Goal: Task Accomplishment & Management: Complete application form

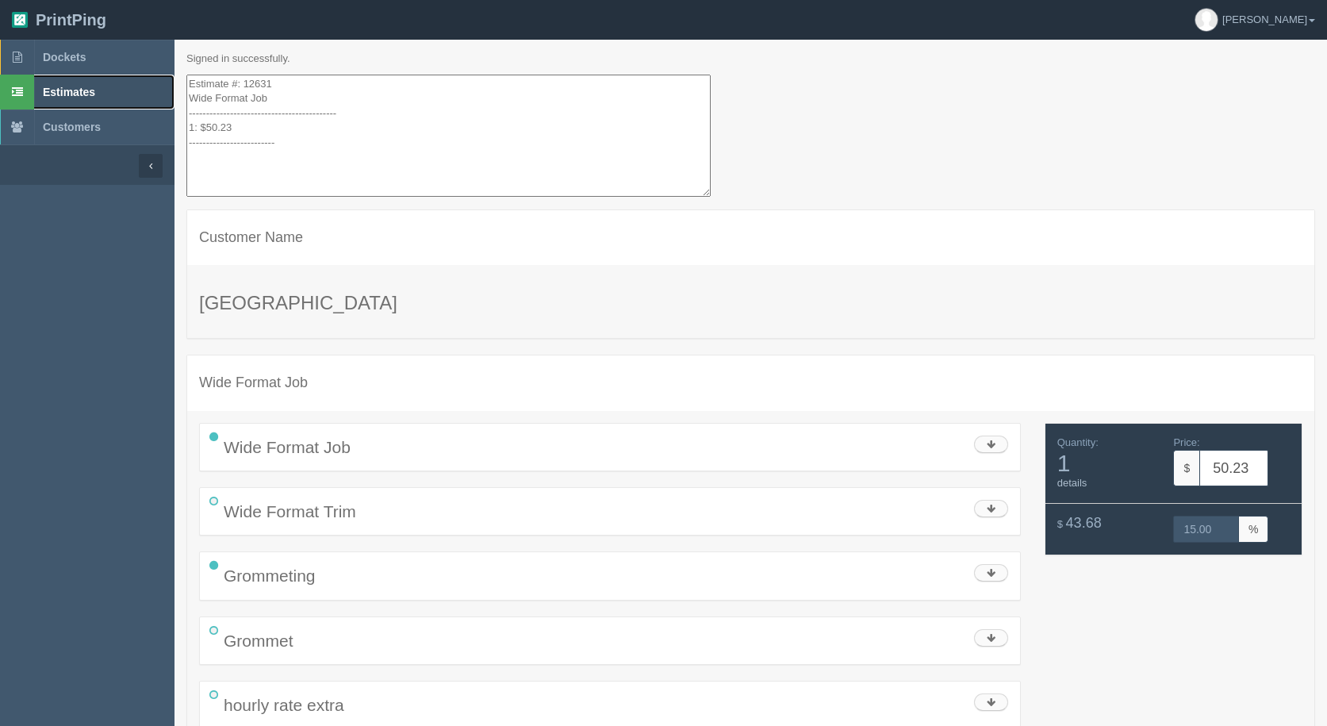
click at [78, 99] on link "Estimates" at bounding box center [87, 92] width 175 height 35
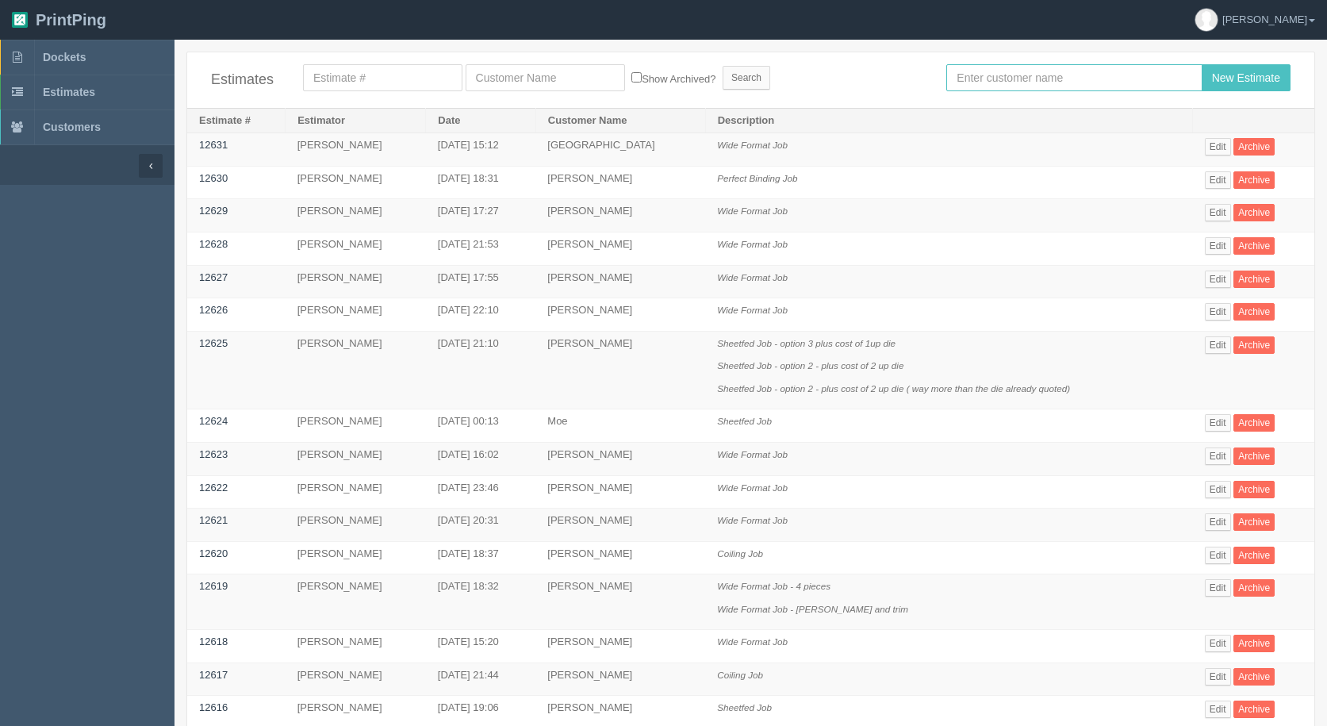
click at [996, 89] on input "text" at bounding box center [1073, 77] width 255 height 27
type input "[PERSON_NAME]"
click at [1202, 64] on input "New Estimate" at bounding box center [1246, 77] width 89 height 27
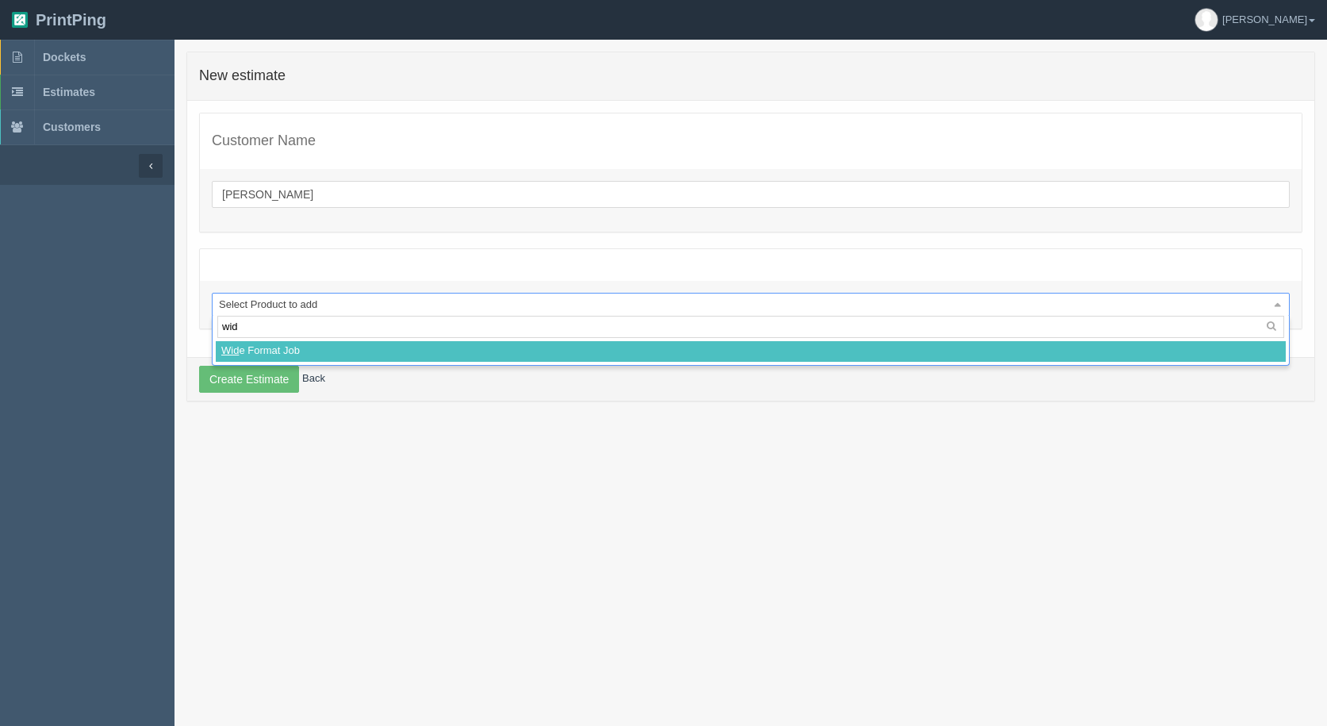
type input "wide"
select select
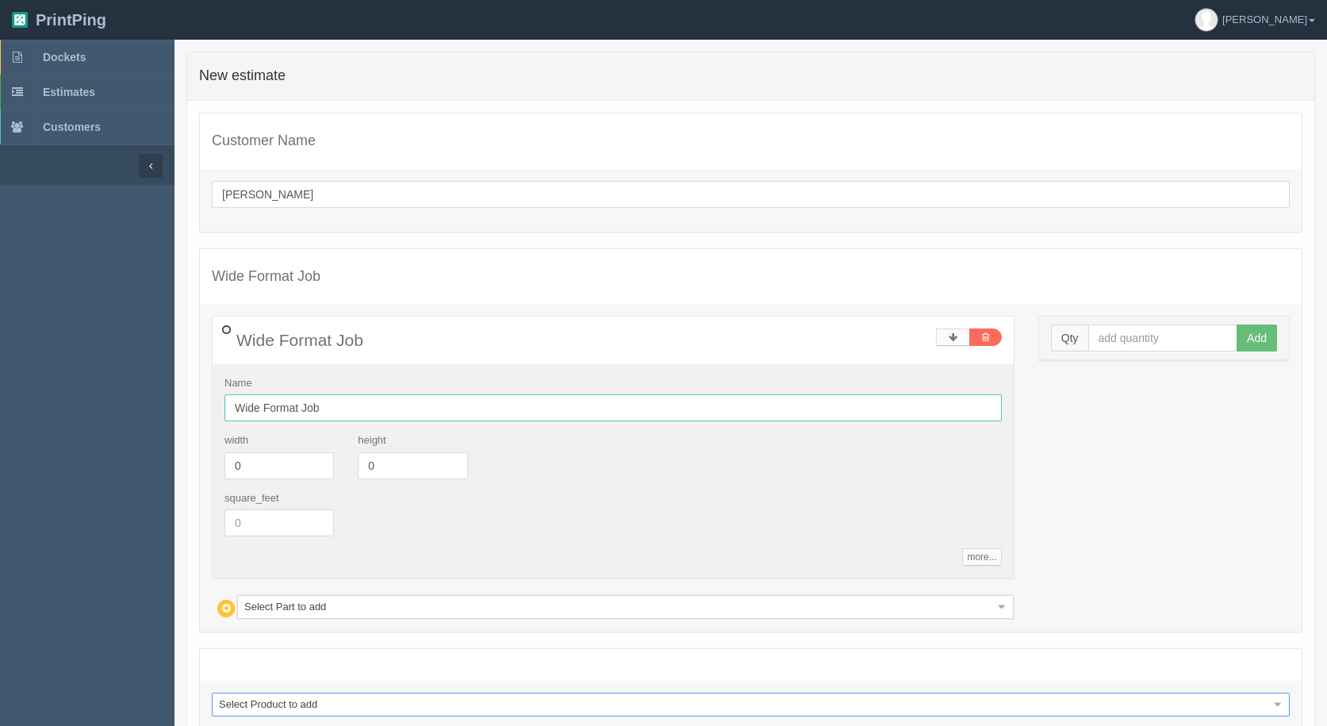
click at [385, 403] on input "Wide Format Job" at bounding box center [613, 407] width 777 height 27
type input "Wide Format Job- lam weed and mask"
drag, startPoint x: 278, startPoint y: 527, endPoint x: 0, endPoint y: 387, distance: 311.5
click at [0, 419] on section "Dockets Estimates Customers" at bounding box center [663, 434] width 1327 height 789
type input "26.5"
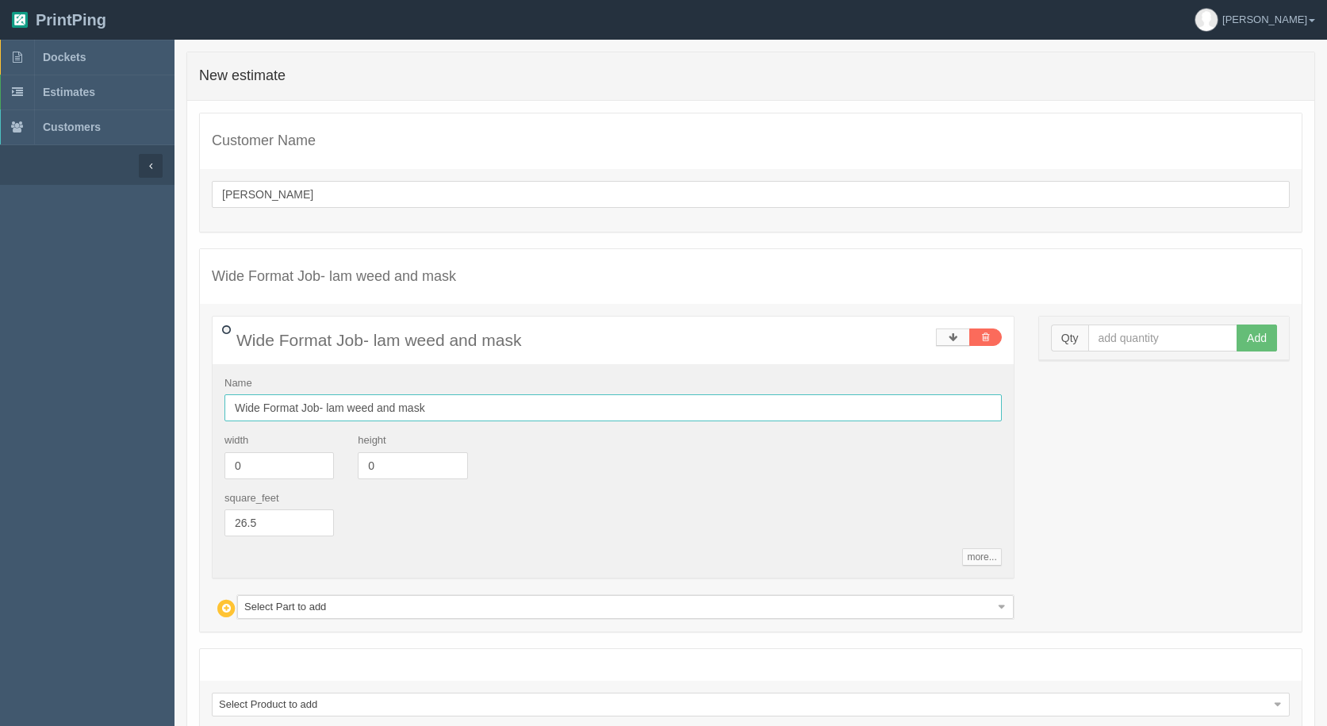
drag, startPoint x: 451, startPoint y: 415, endPoint x: 456, endPoint y: 402, distance: 13.6
click at [451, 413] on input "Wide Format Job- lam weed and mask" at bounding box center [613, 407] width 777 height 27
type input "Wide Format Job- lam weed and mask - 6 pieces"
click at [1113, 341] on input "text" at bounding box center [1163, 337] width 150 height 27
type input "1"
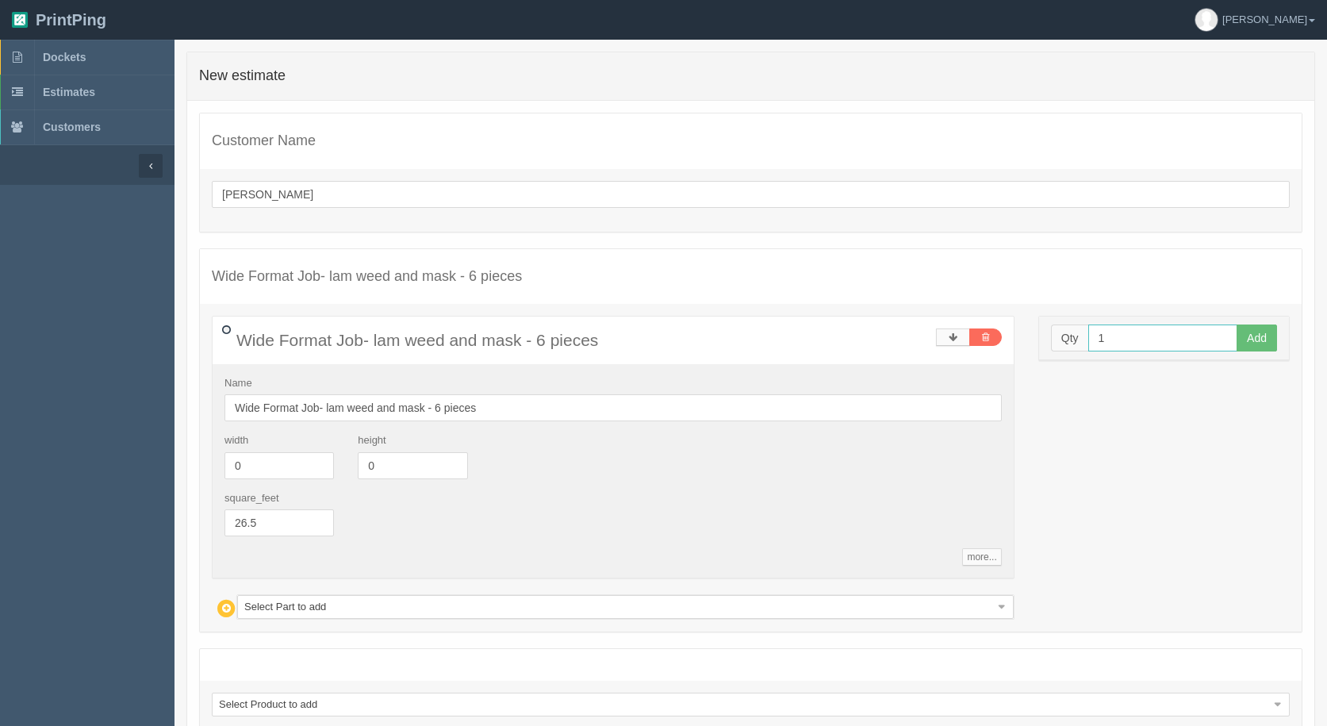
click at [1237, 324] on button "Add" at bounding box center [1257, 337] width 40 height 27
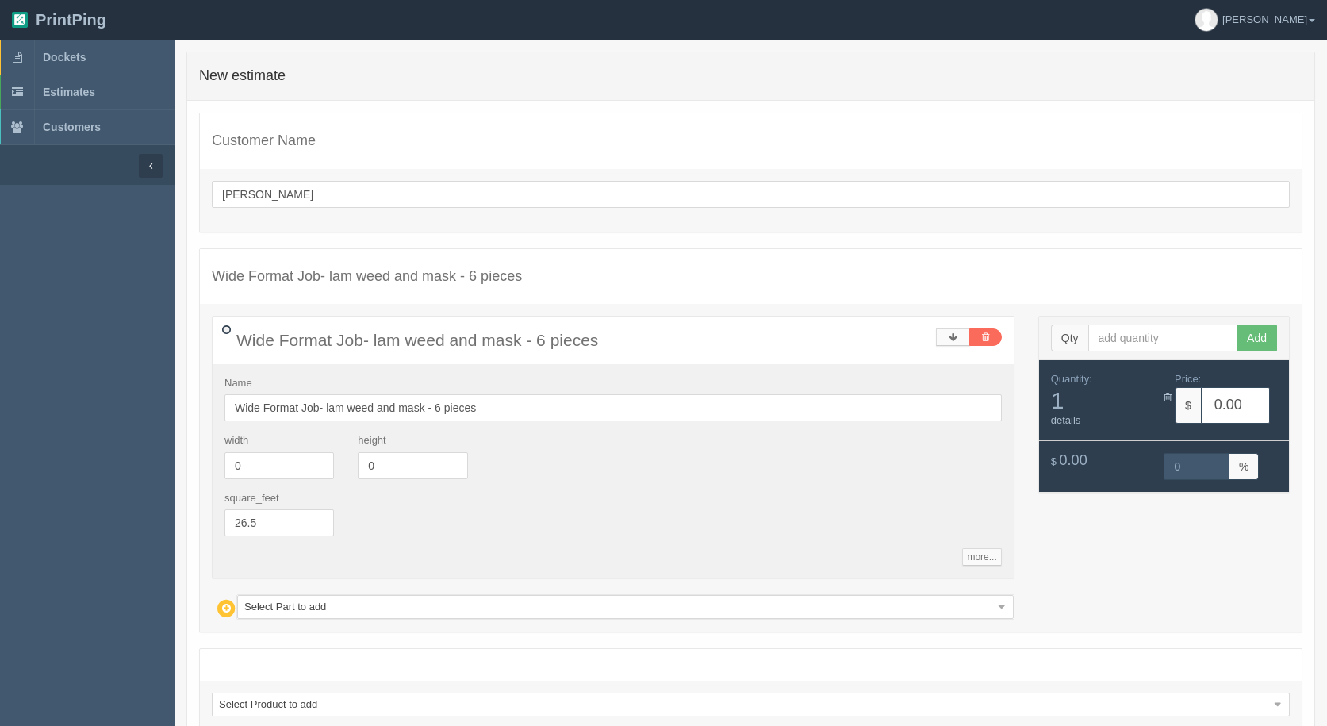
drag, startPoint x: 438, startPoint y: 611, endPoint x: 431, endPoint y: 597, distance: 16.0
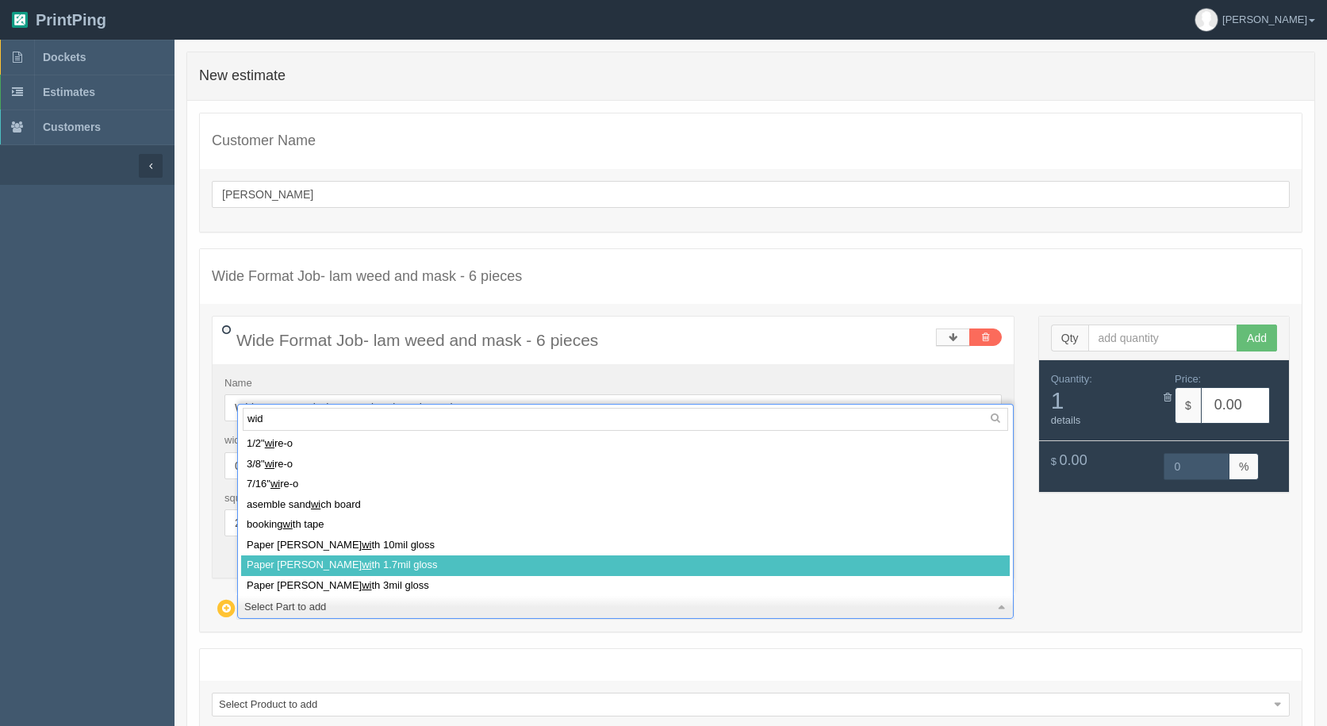
type input "wide"
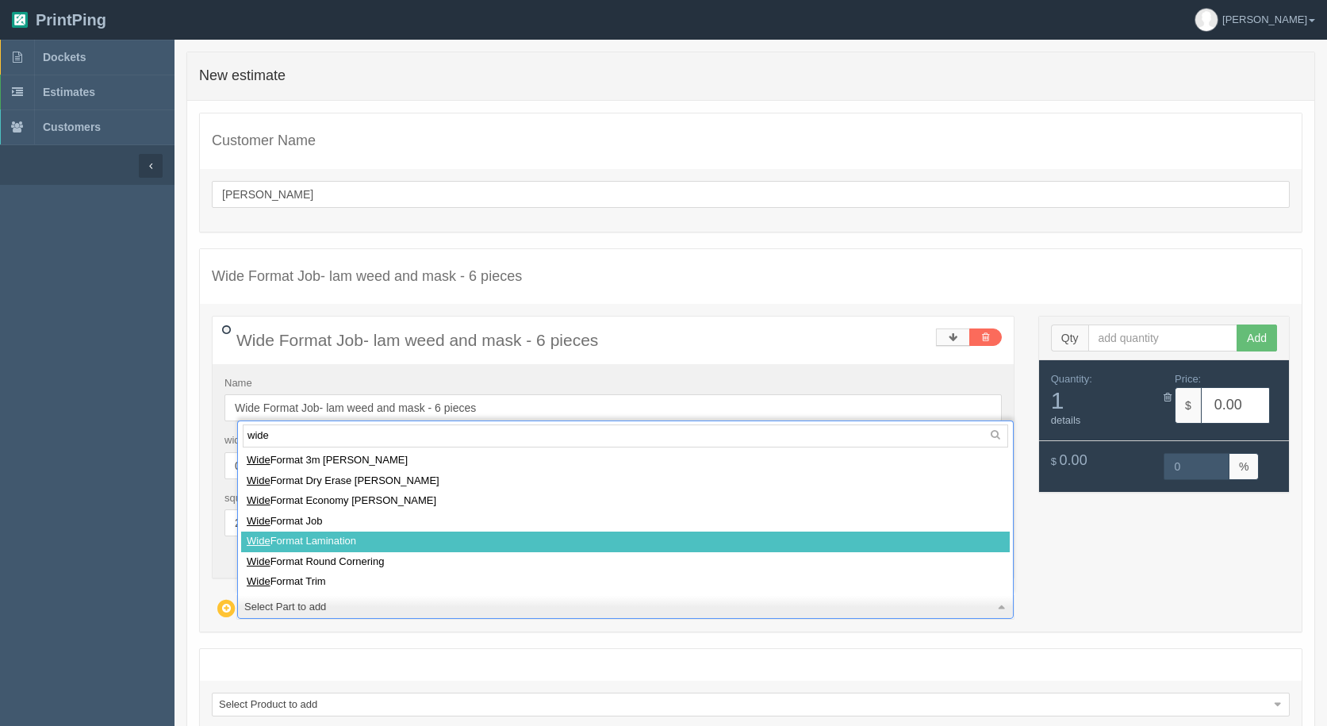
select select
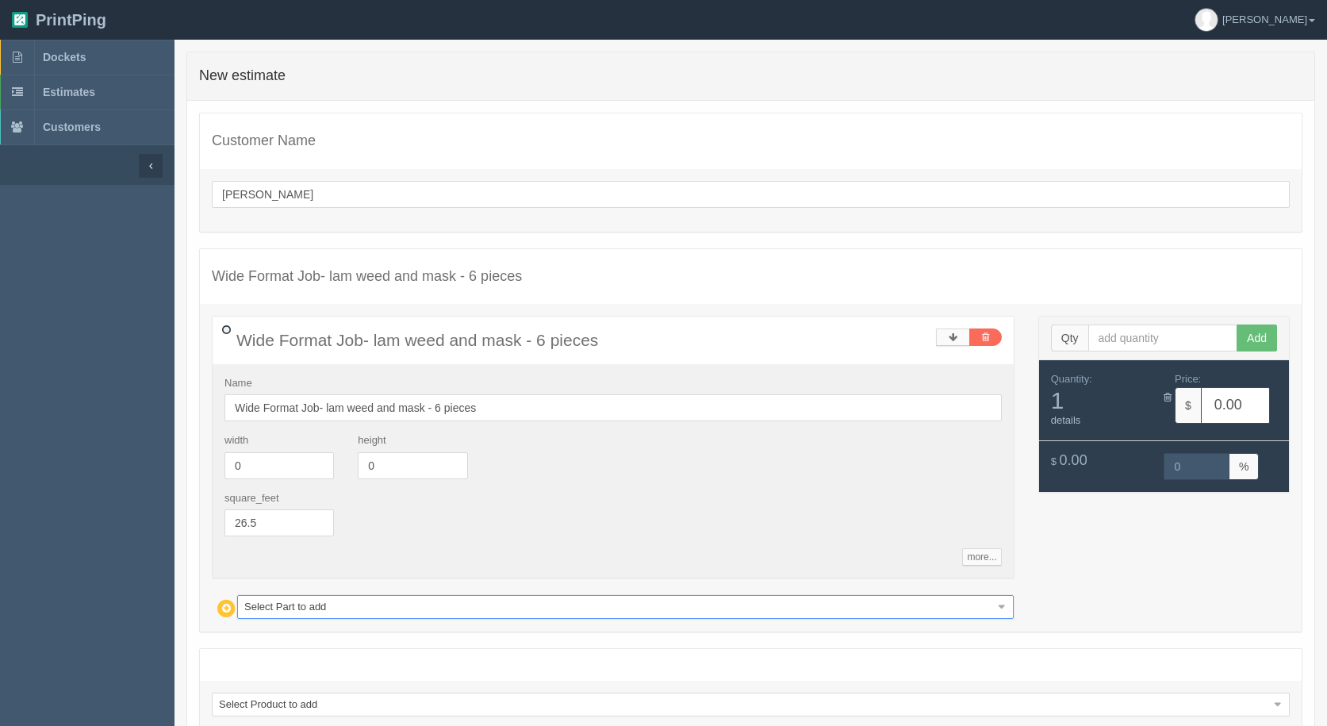
type input "53.95"
type input "15.01"
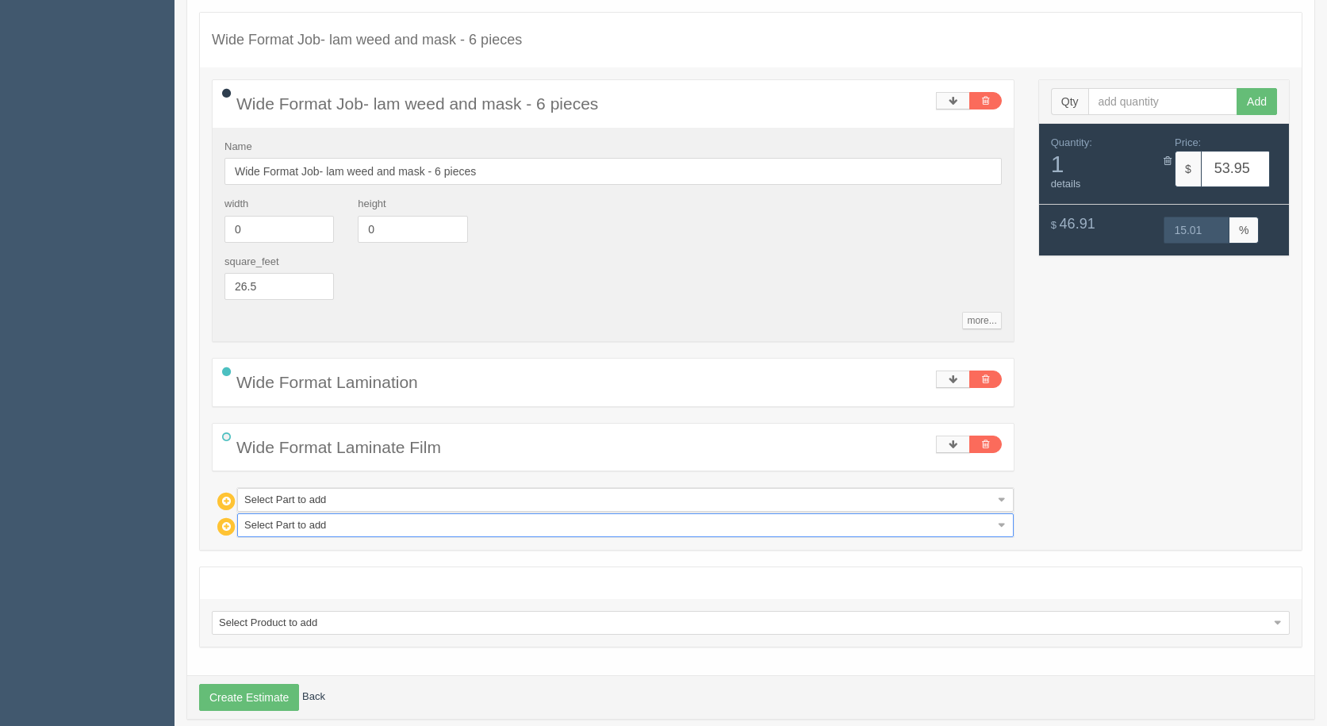
scroll to position [238, 0]
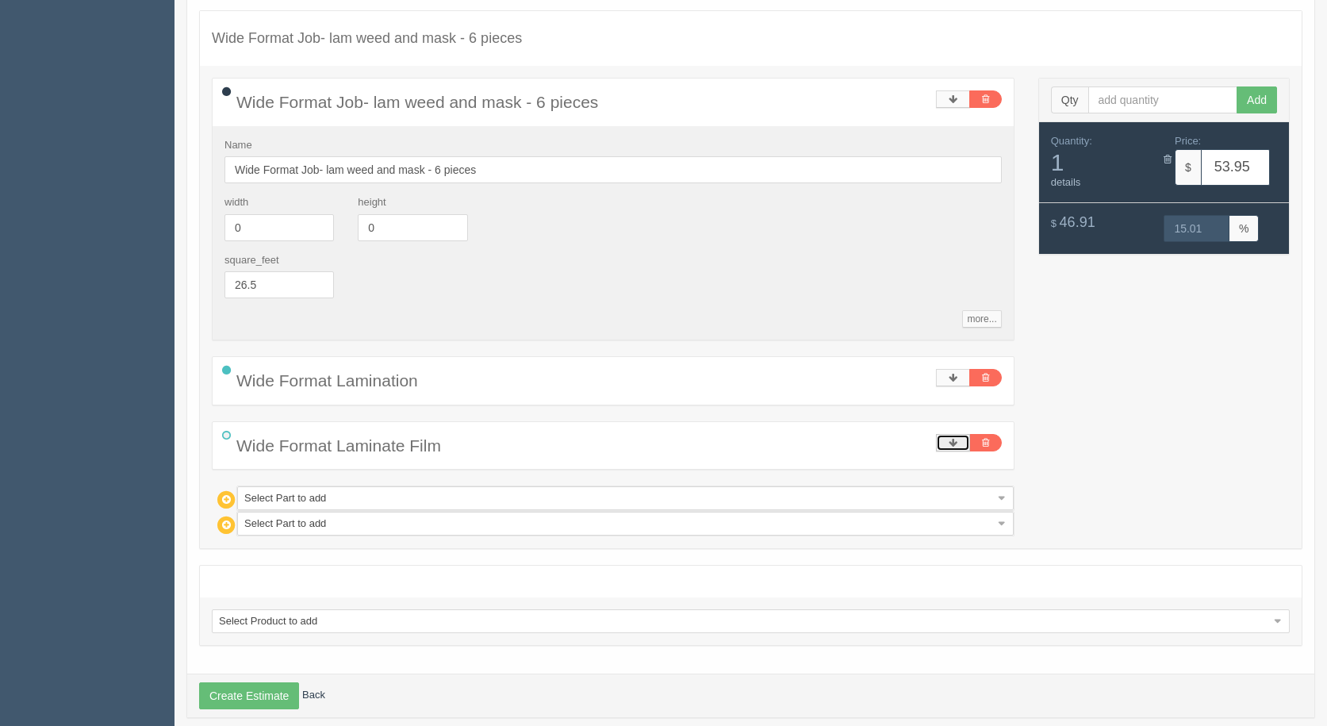
click at [955, 439] on icon at bounding box center [953, 443] width 9 height 10
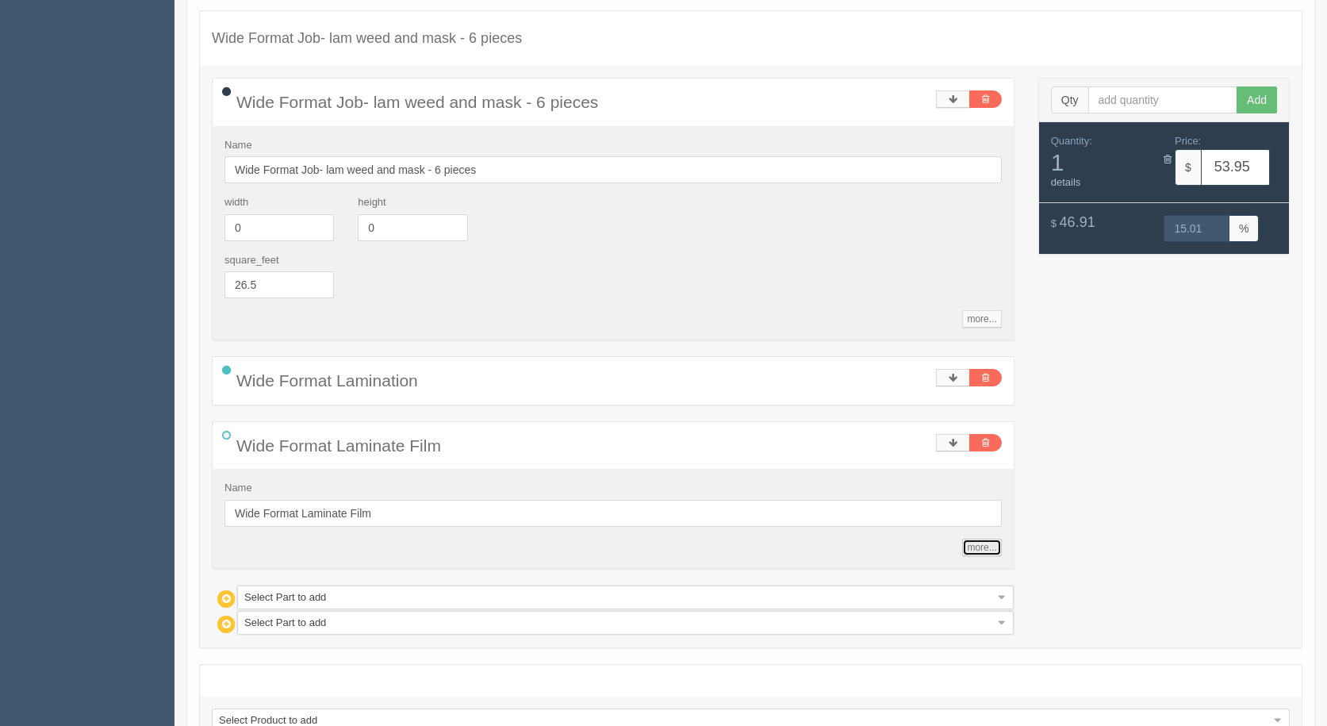
click at [973, 550] on link "more..." at bounding box center [981, 547] width 39 height 17
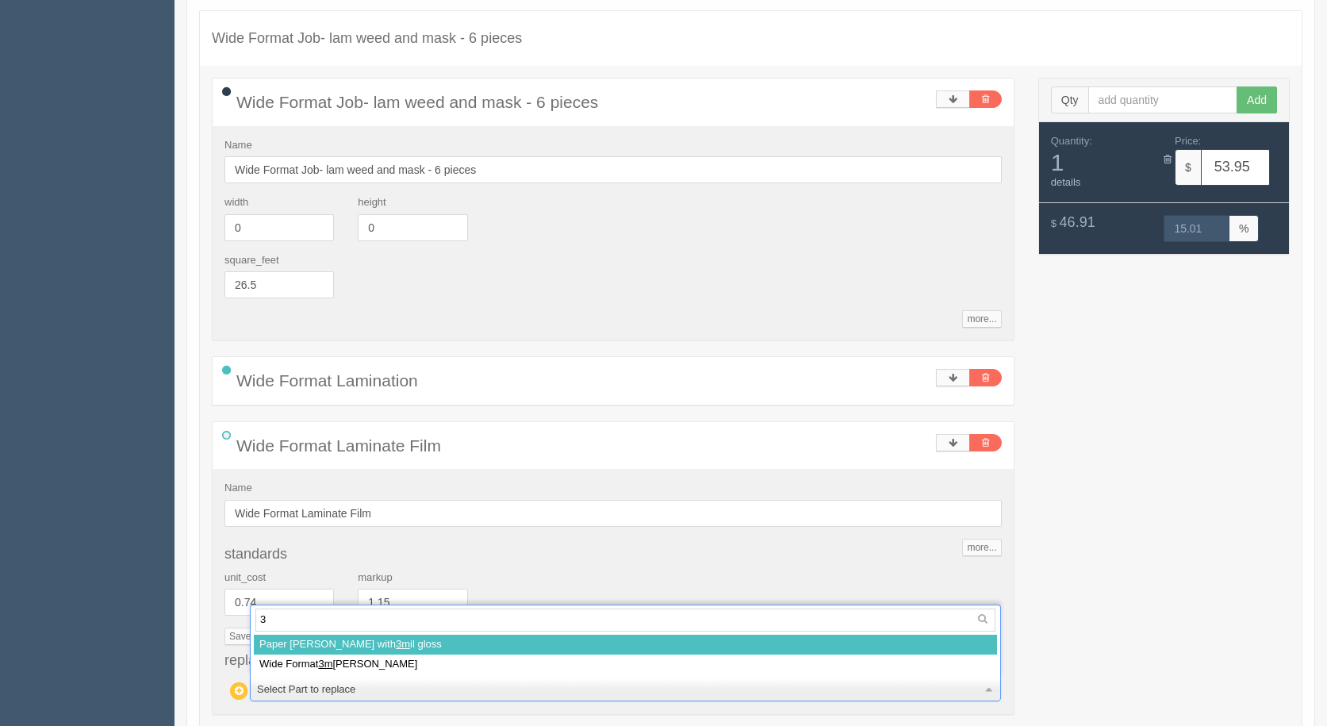
type input "3m"
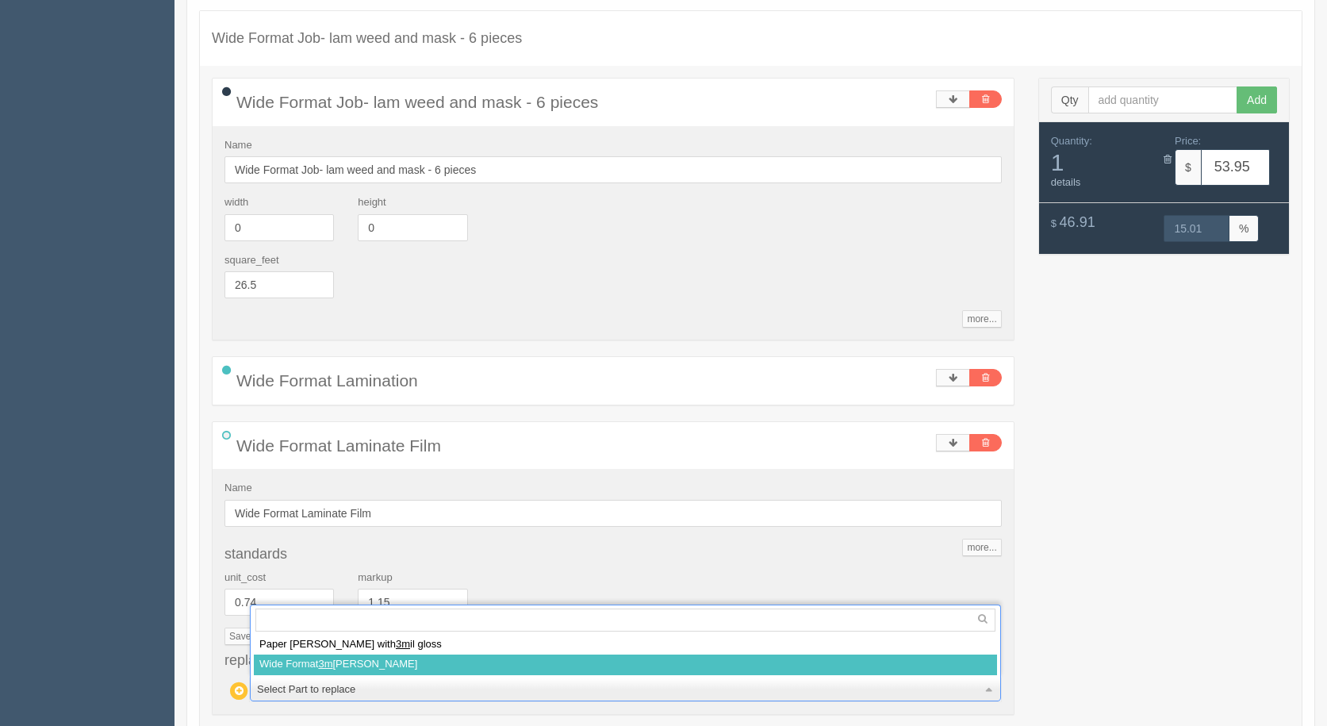
select select
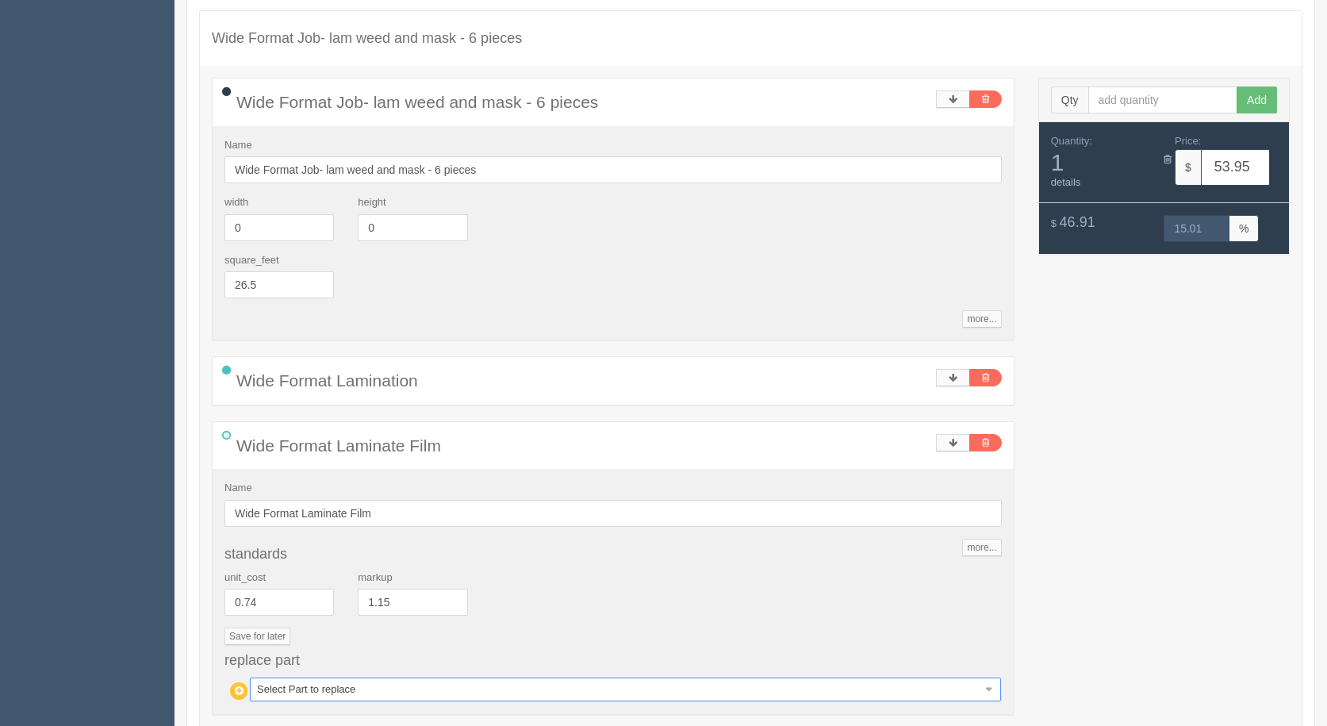
type input "66.14"
type input "15.01"
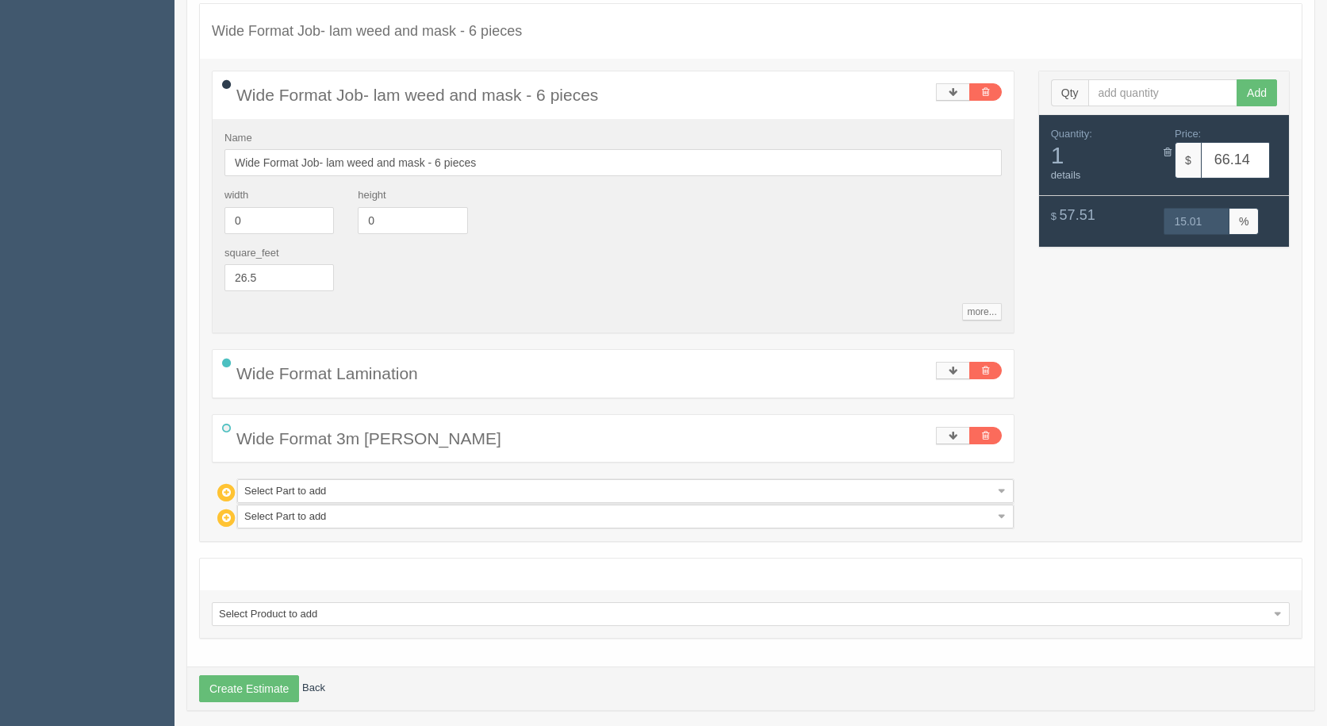
scroll to position [258, 0]
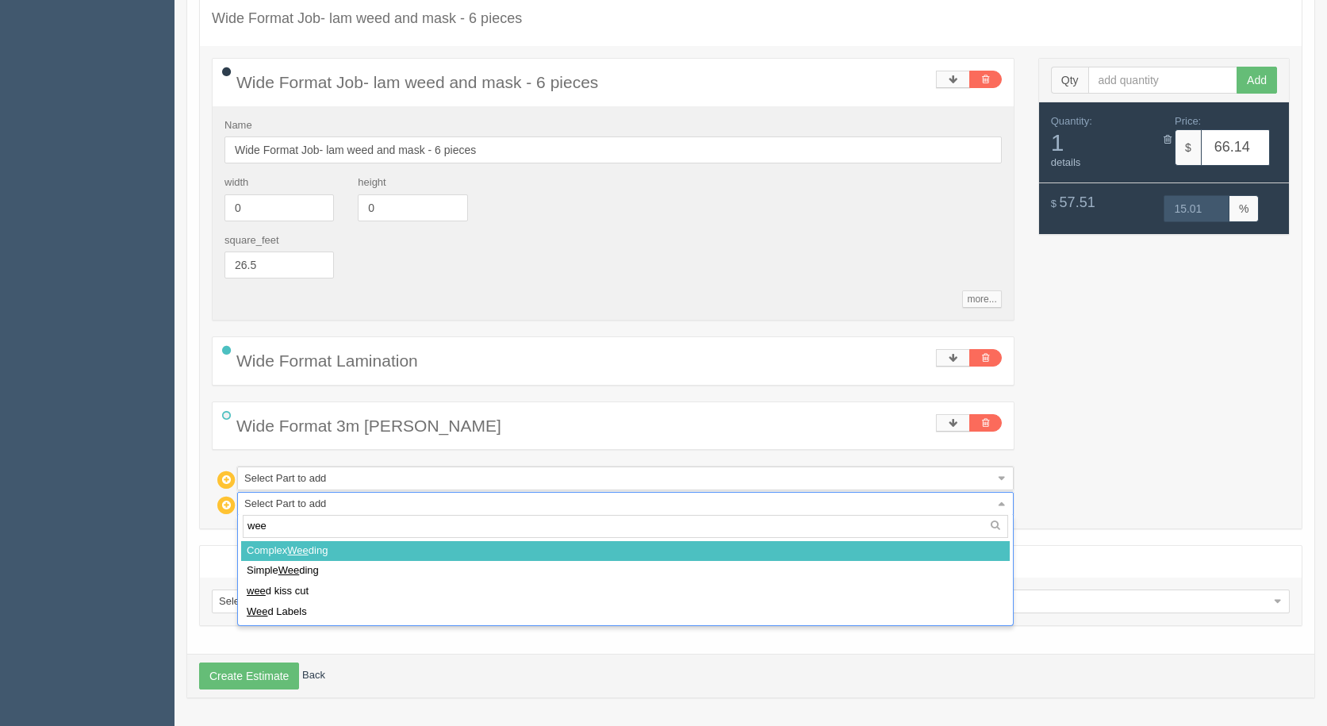
type input "weed"
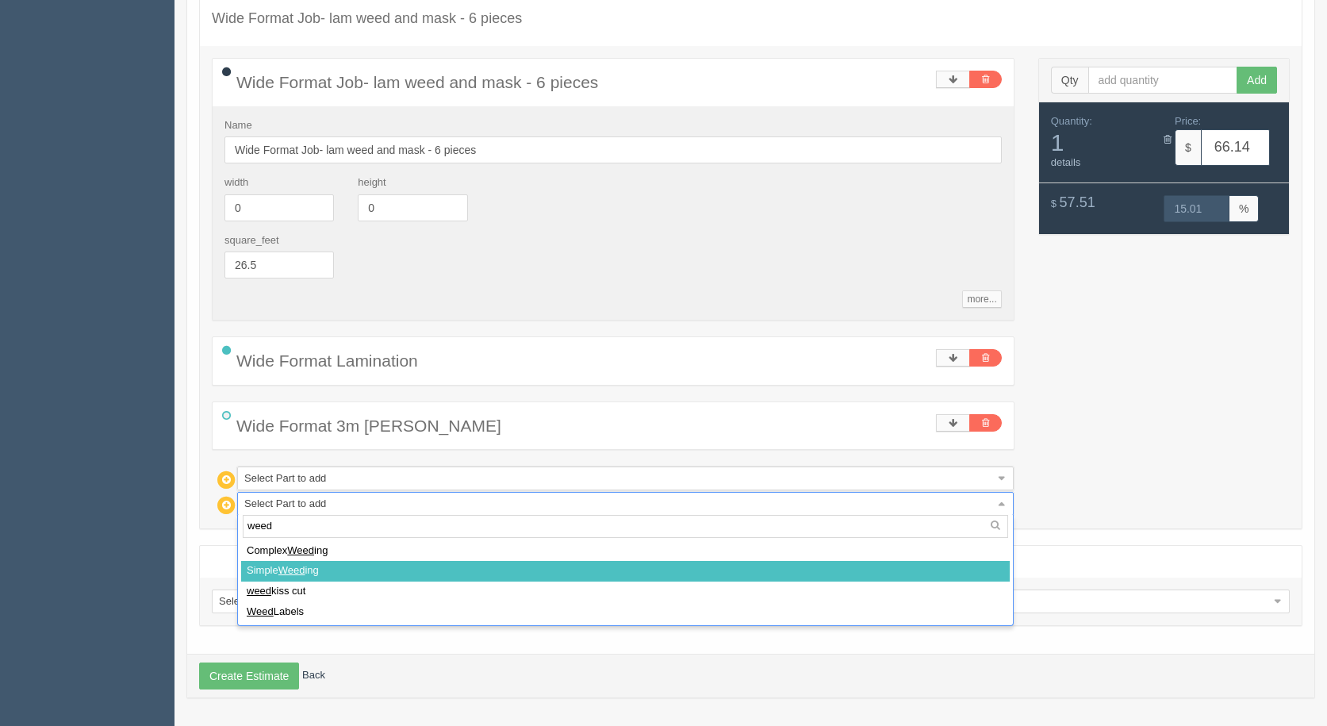
select select
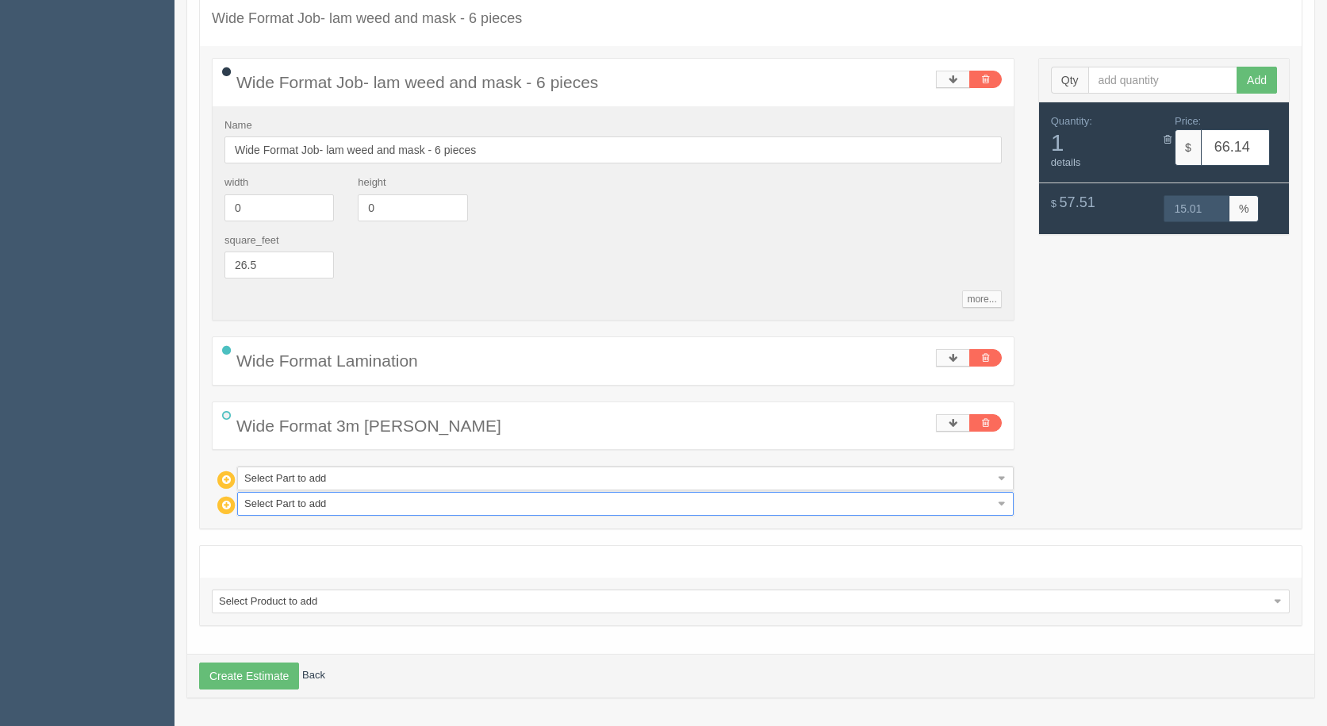
type input "72.74"
type input "15.00"
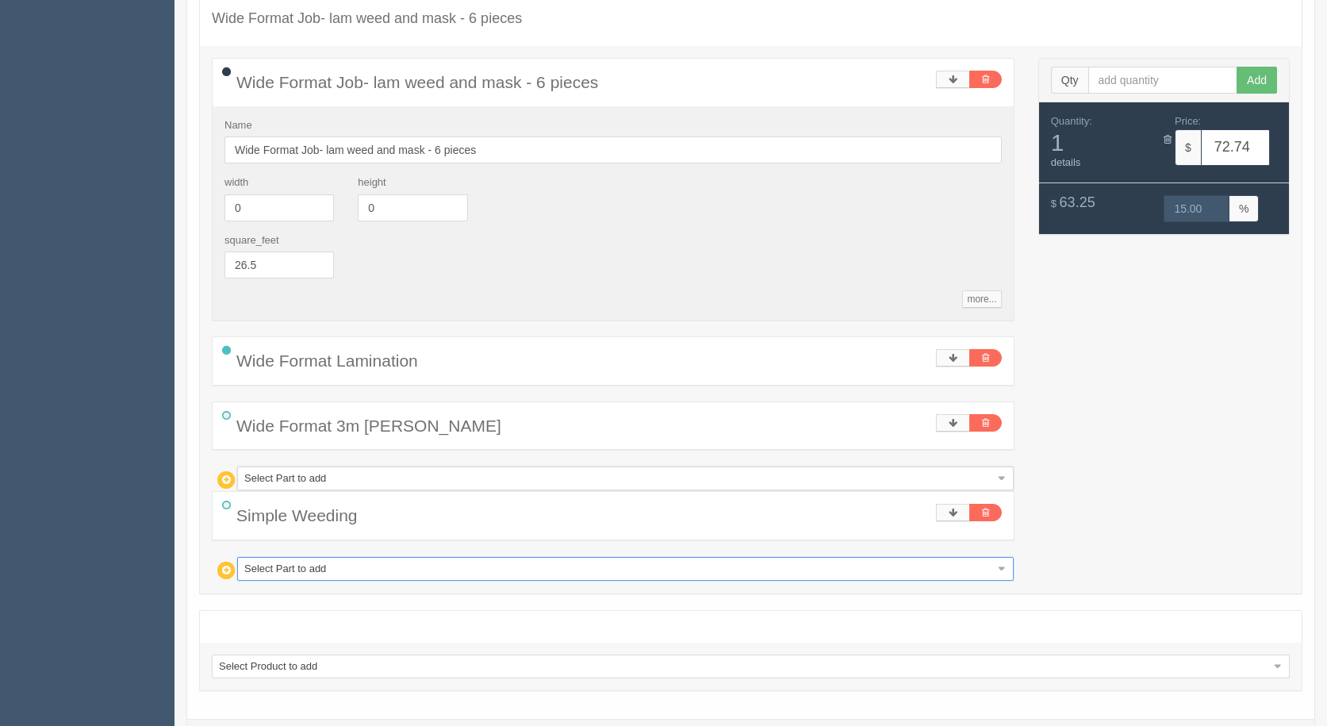
type input "m"
type input "ma"
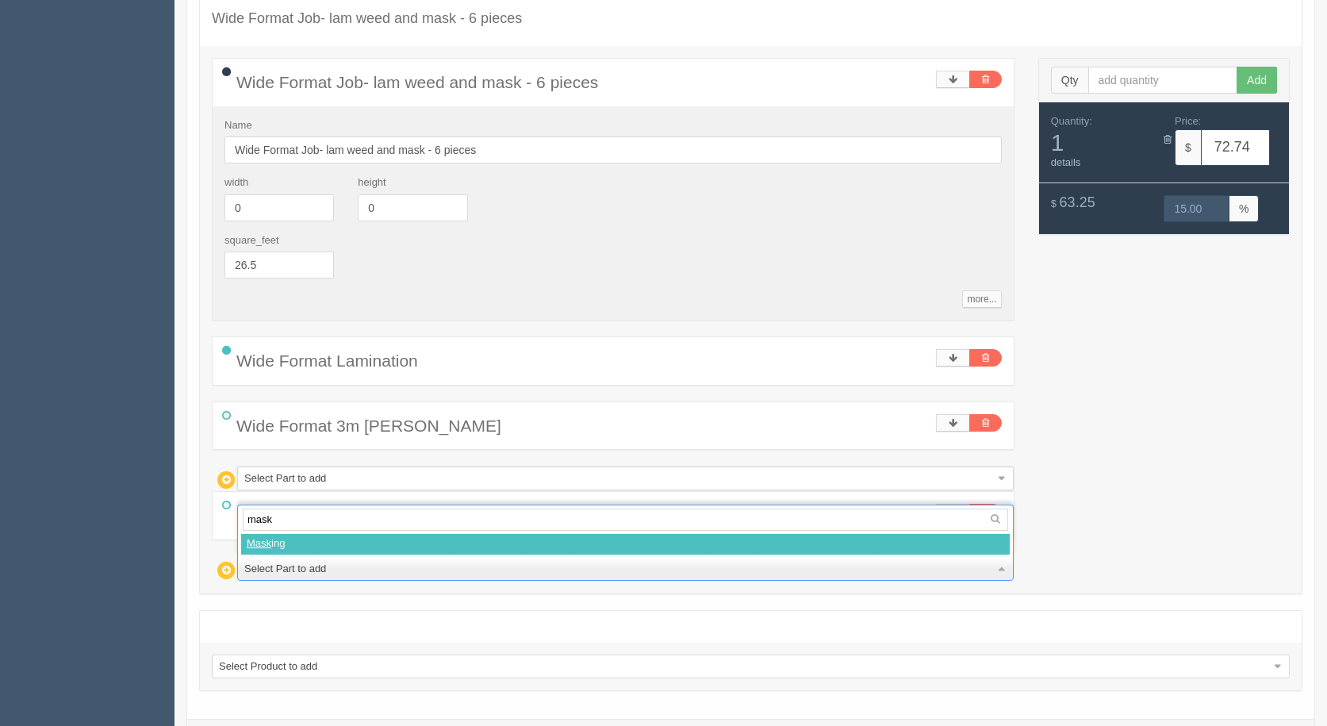
type input "mask"
select select
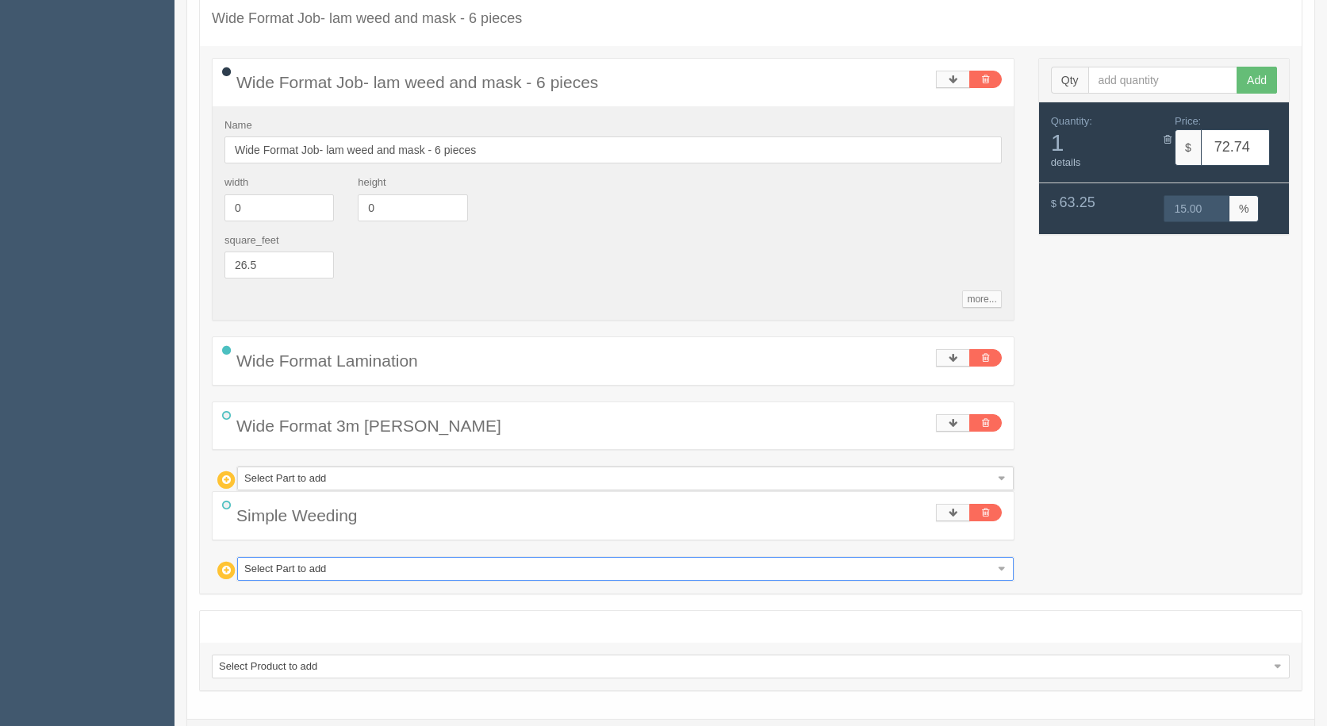
type input "93.76"
type input "15.00"
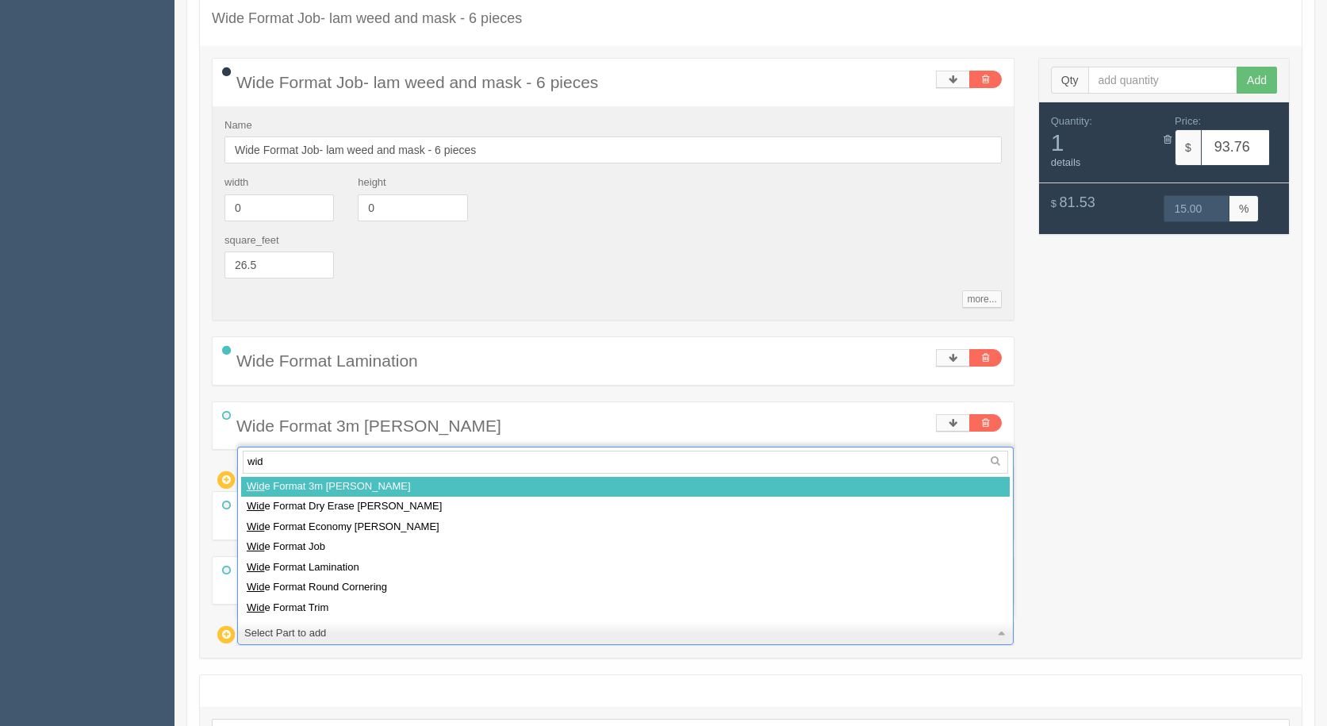
type input "wide"
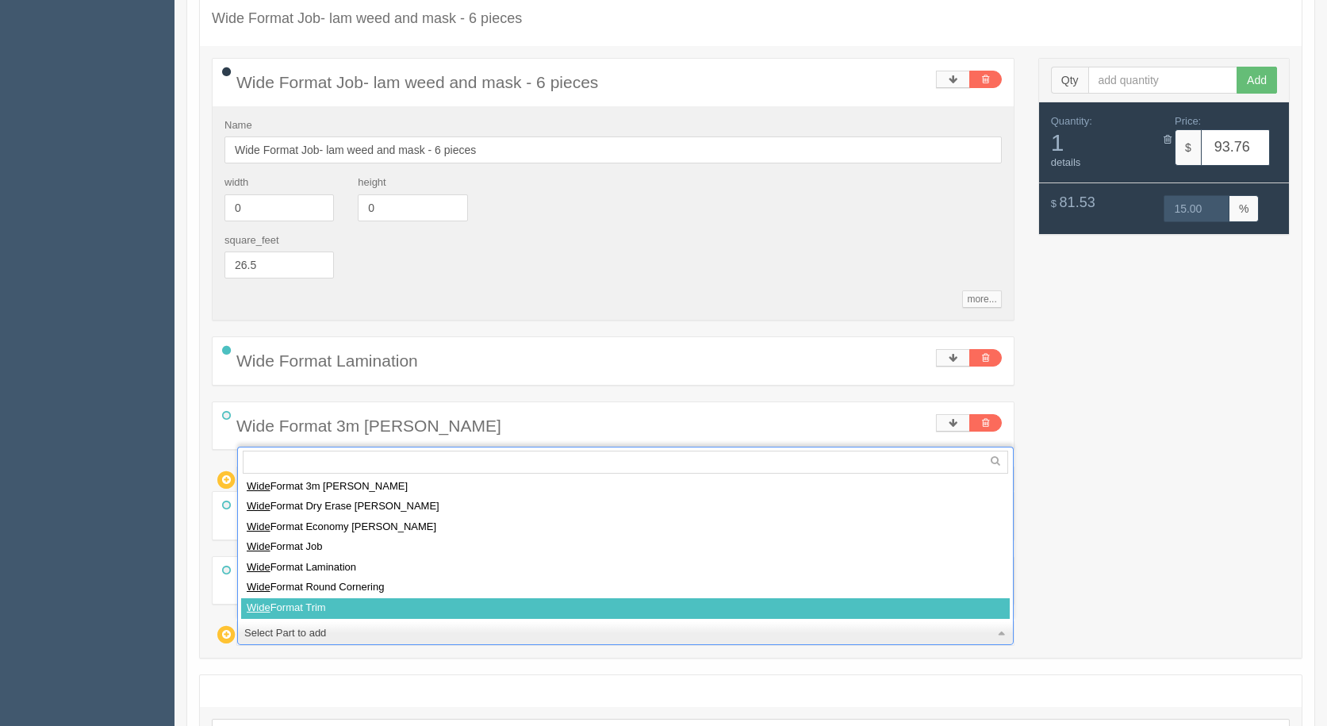
select select
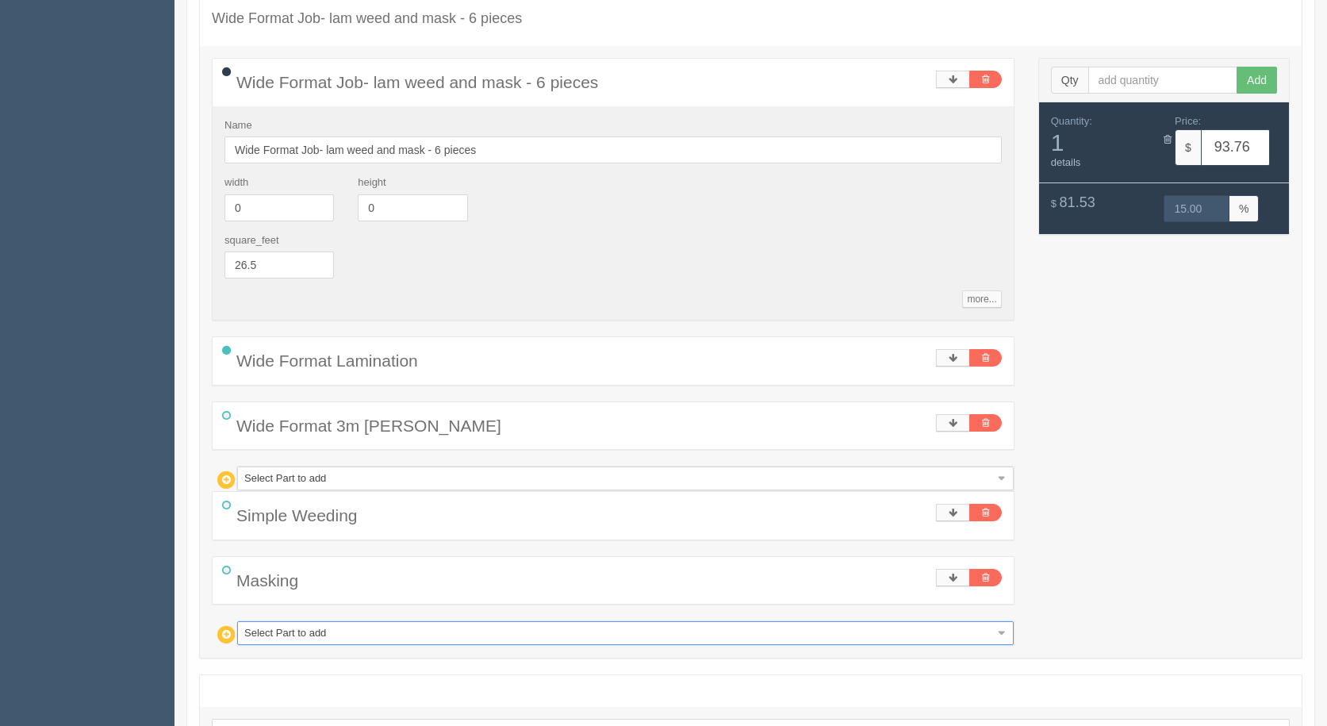
type input "106.97"
type input "15.00"
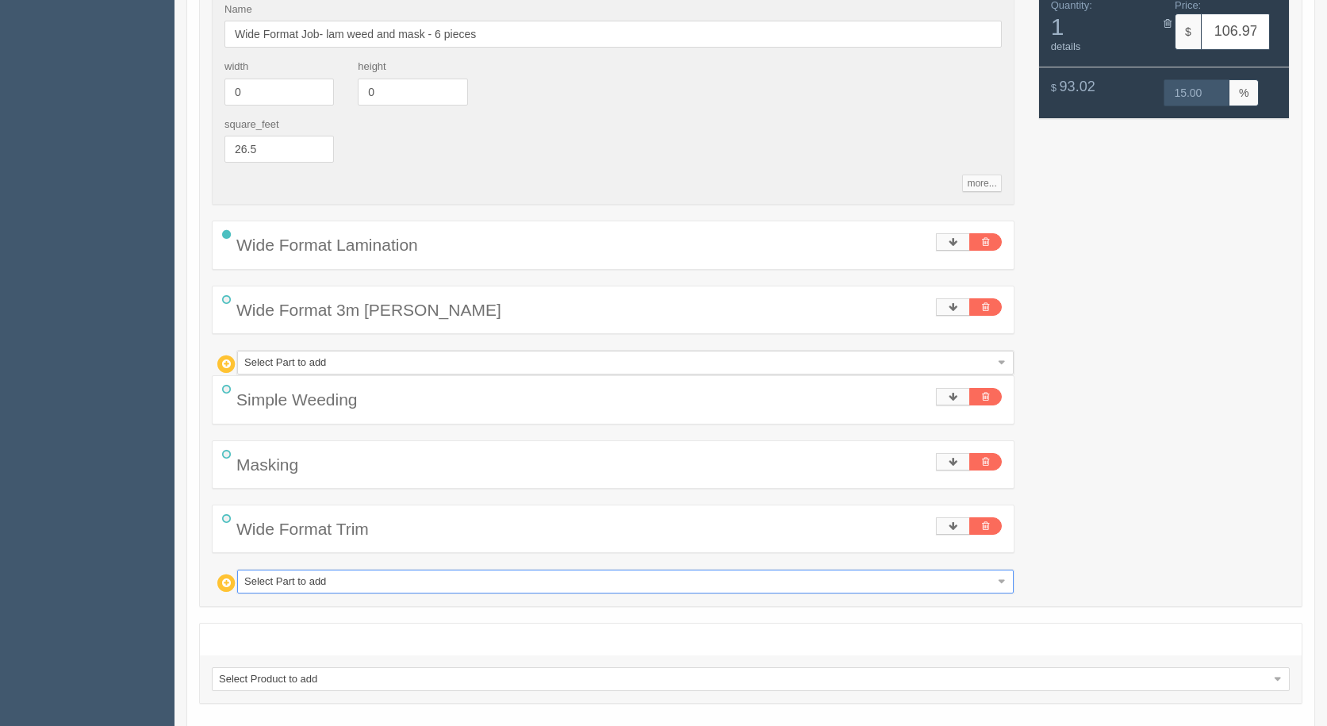
scroll to position [451, 0]
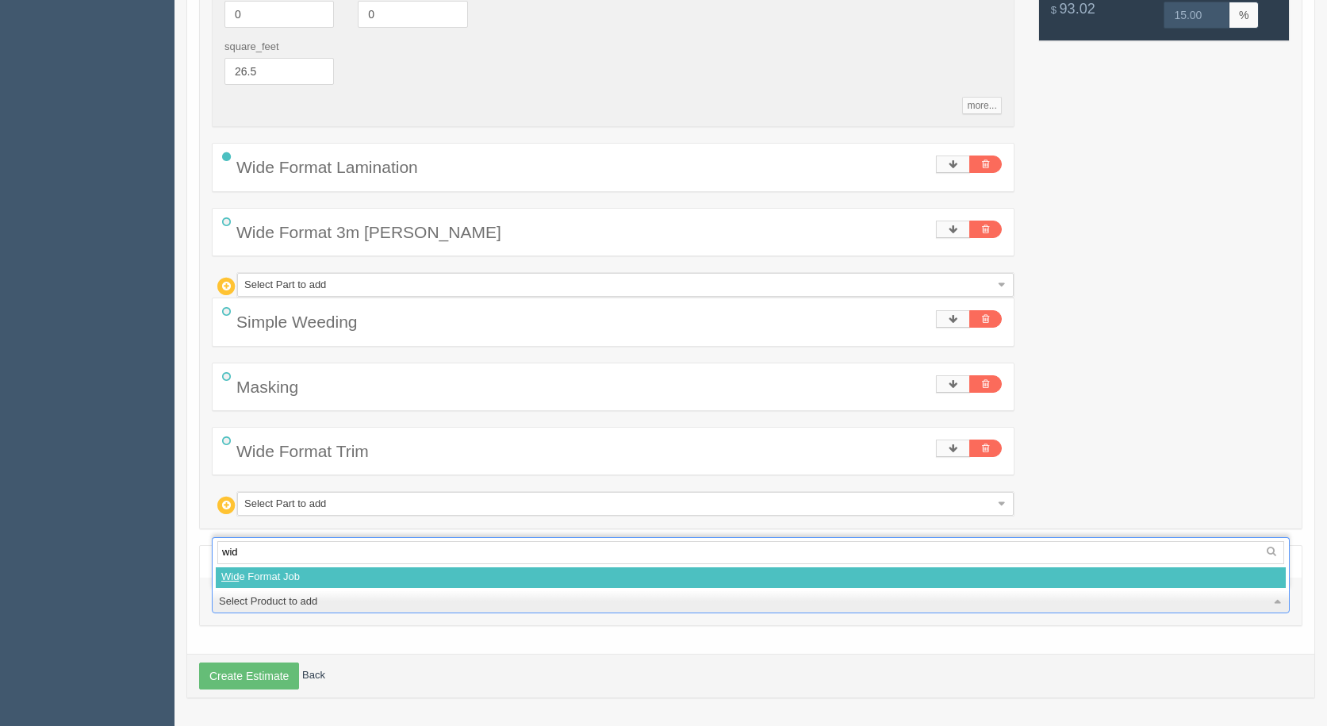
type input "wide"
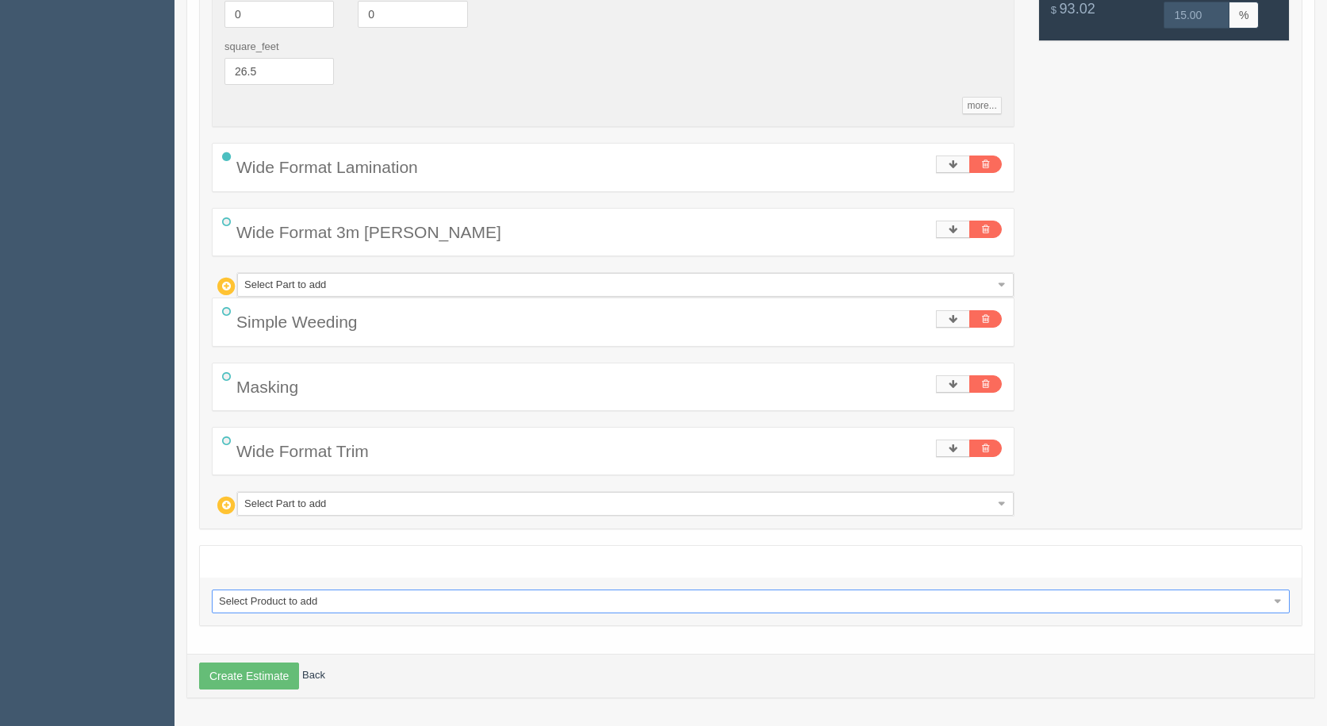
select select
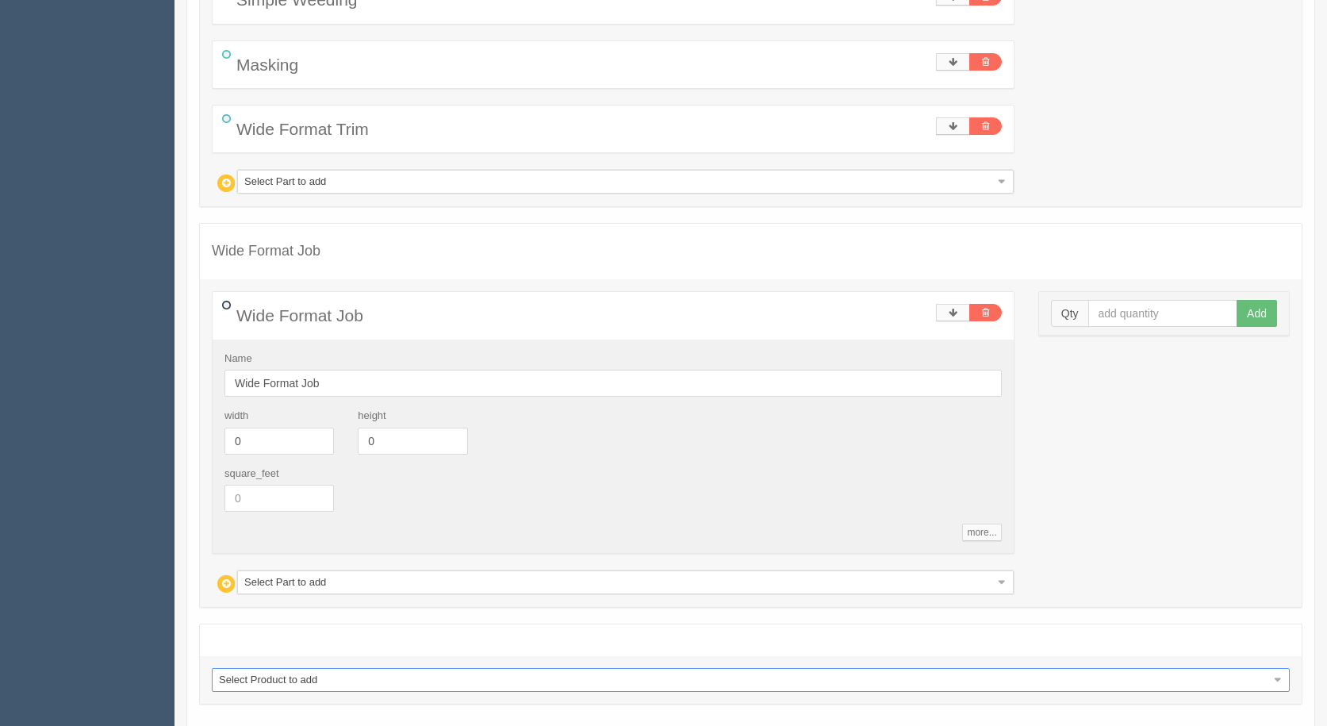
scroll to position [852, 0]
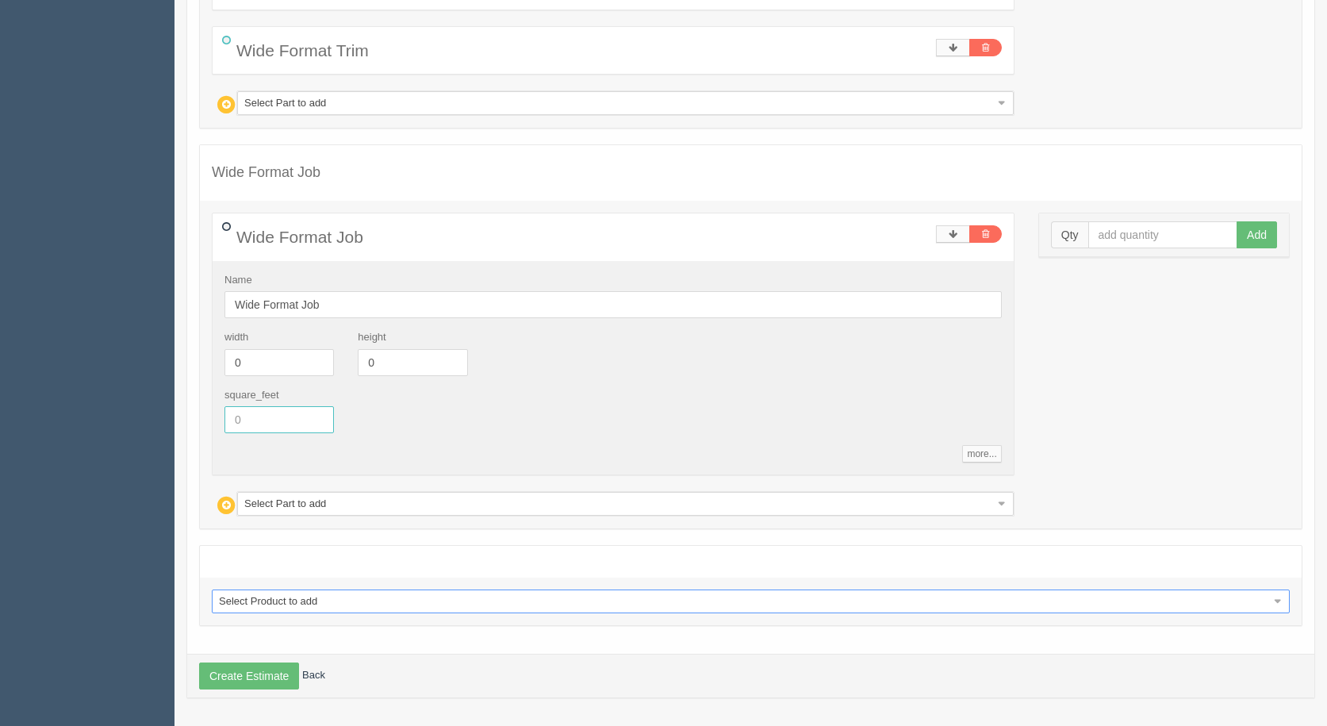
drag, startPoint x: 52, startPoint y: 384, endPoint x: 0, endPoint y: 359, distance: 57.5
drag, startPoint x: 271, startPoint y: 418, endPoint x: 262, endPoint y: 420, distance: 9.8
click at [262, 420] on input "26" at bounding box center [279, 419] width 109 height 27
type input "26.5"
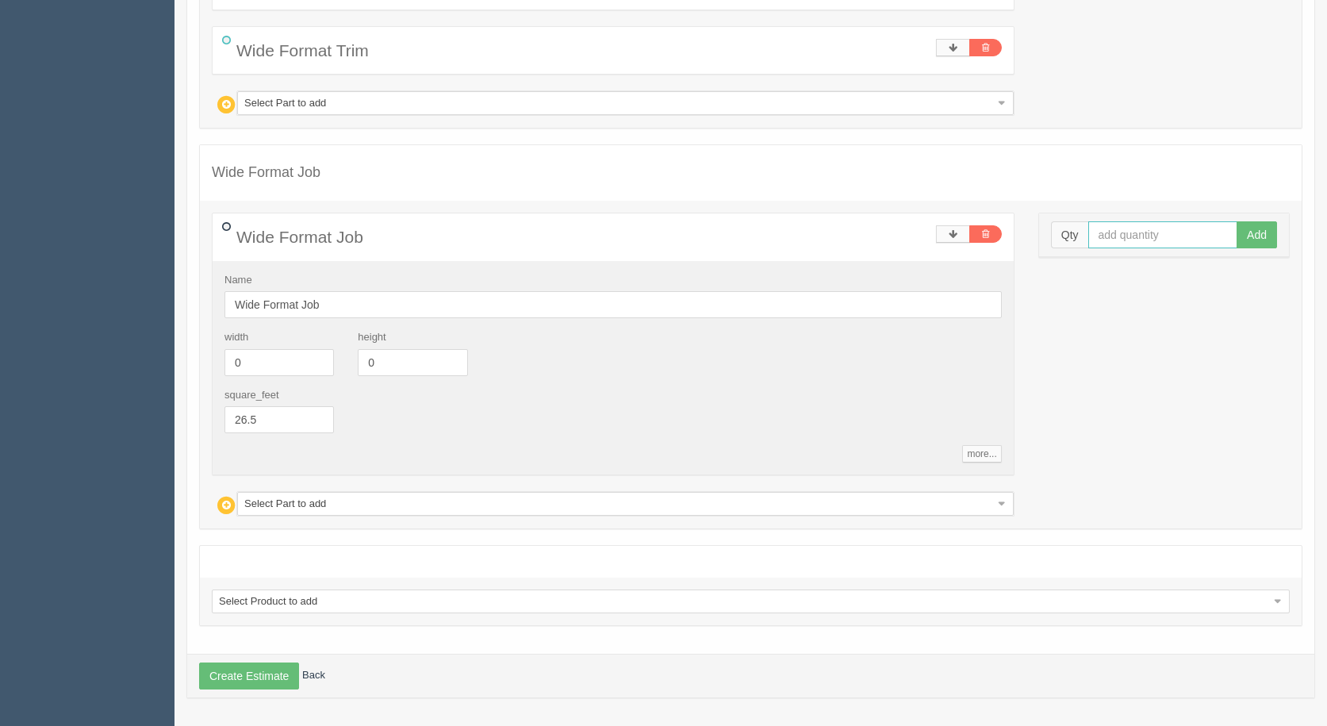
click at [1118, 229] on input "text" at bounding box center [1163, 234] width 150 height 27
type input "1"
click at [1237, 221] on button "Add" at bounding box center [1257, 234] width 40 height 27
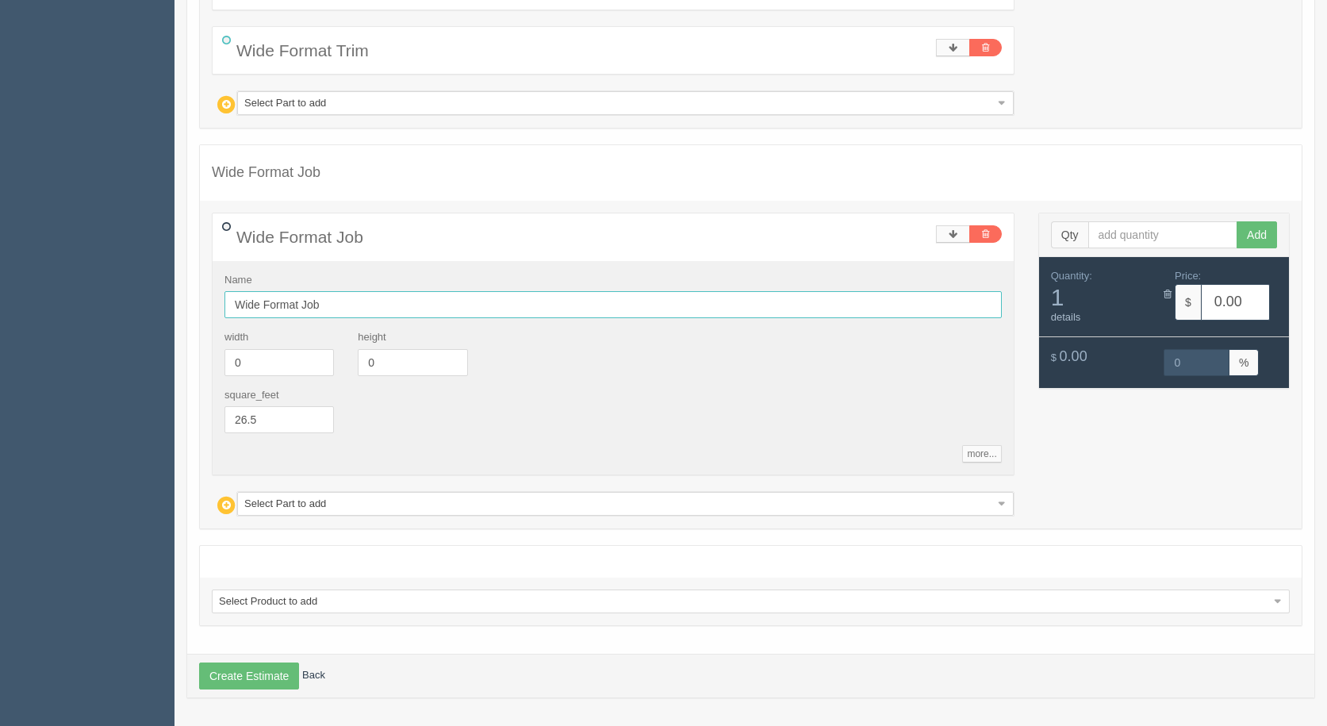
click at [363, 304] on input "Wide Format Job" at bounding box center [613, 304] width 777 height 27
type input "Wide Format Job - lam and weed only - 6 pieces"
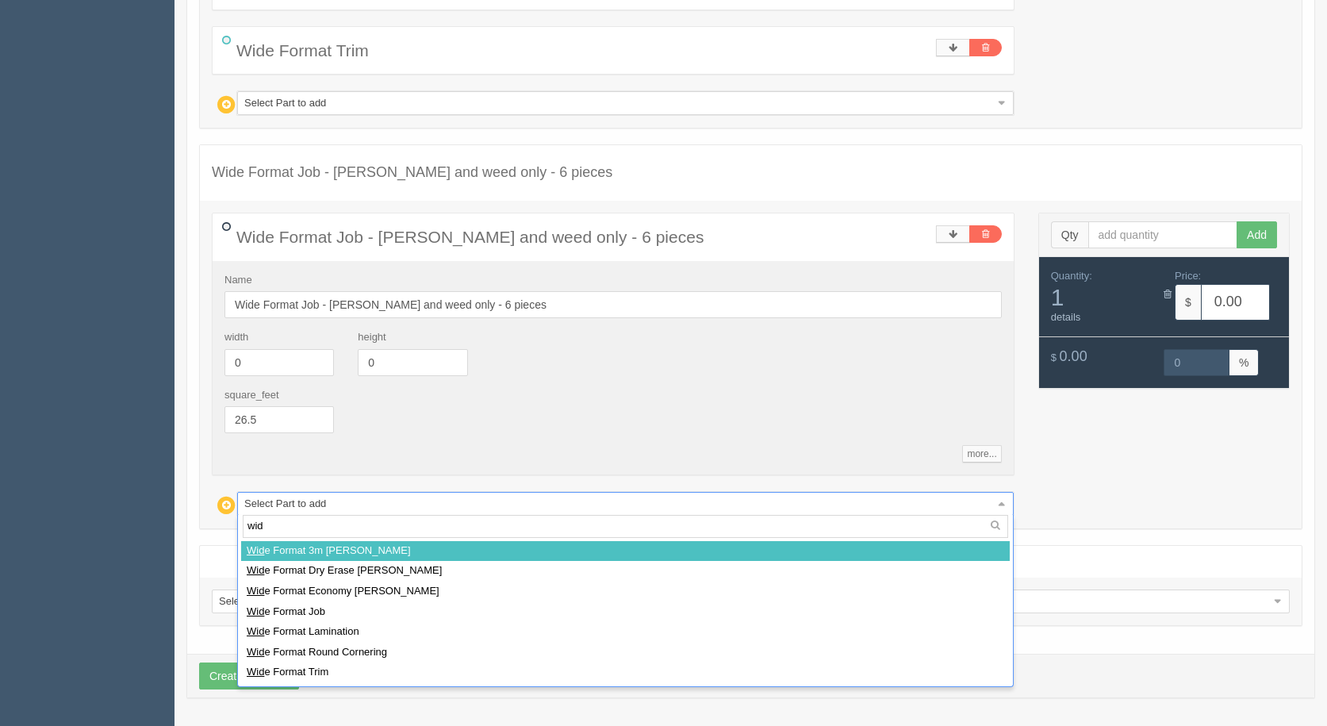
type input "wide"
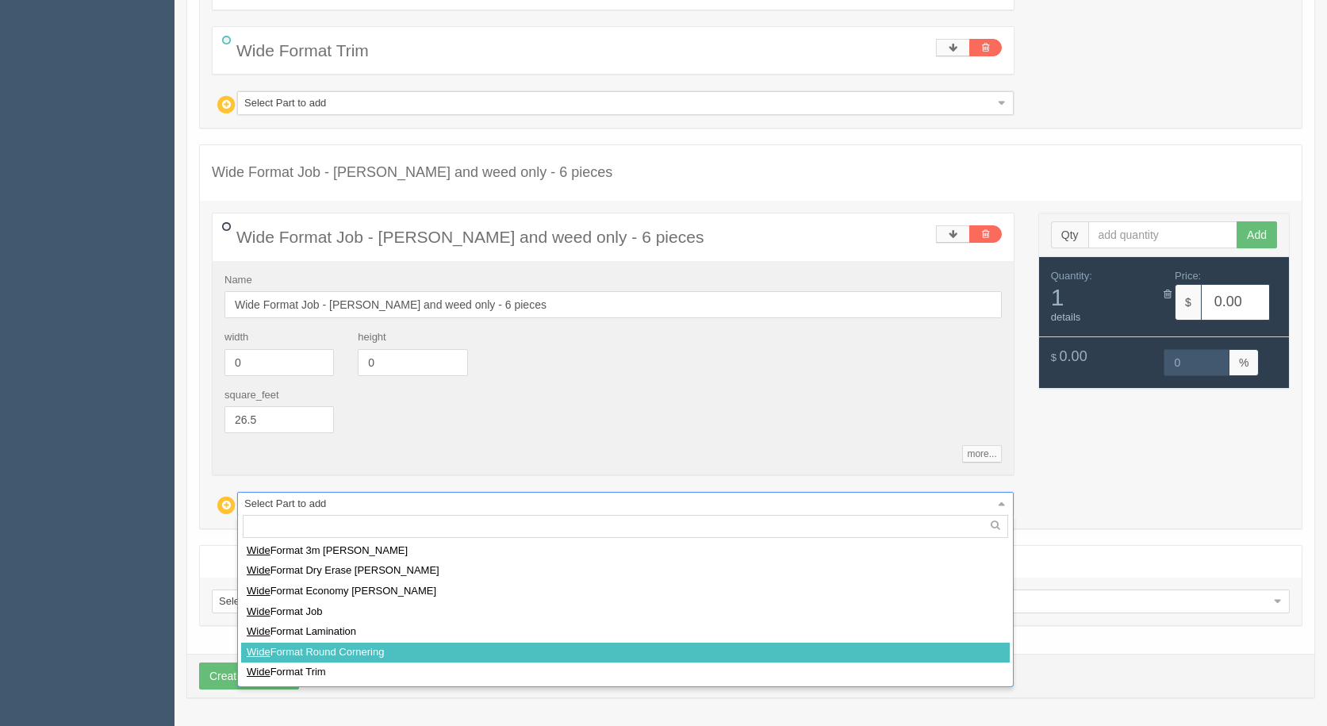
select select
type input "0.80"
type input "15.94"
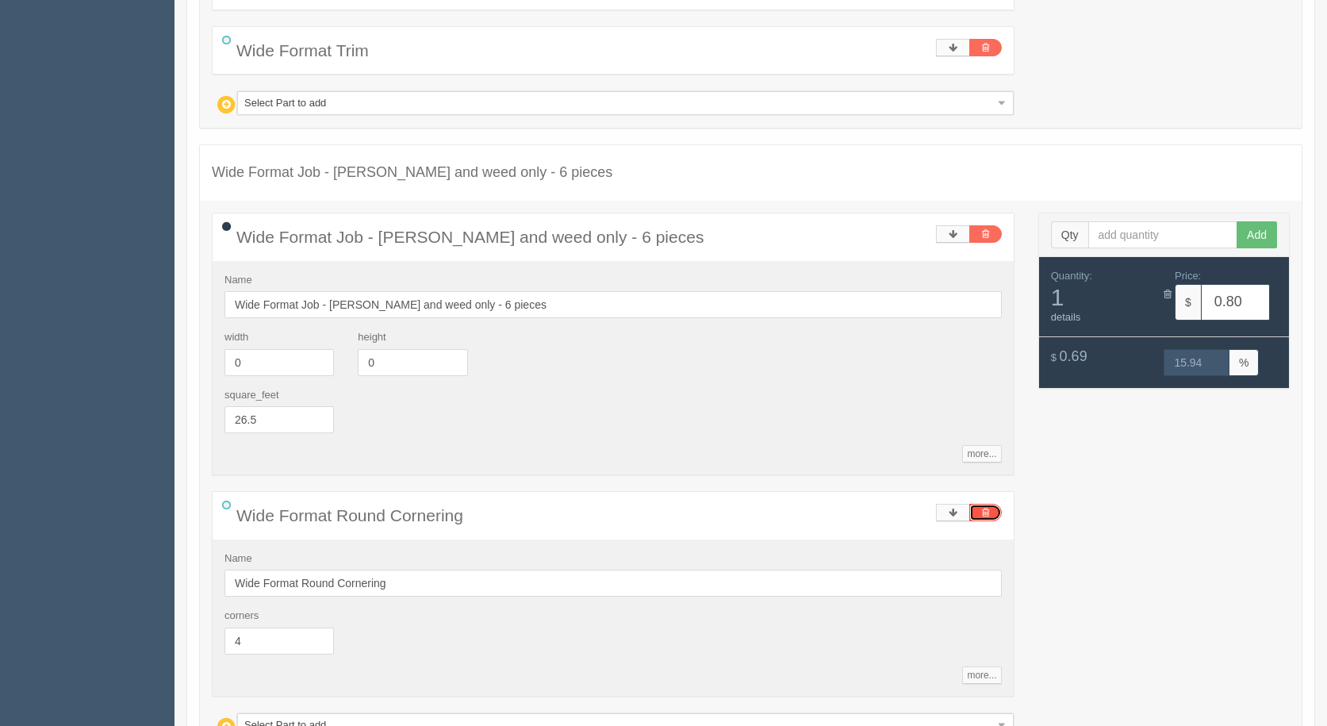
click at [999, 514] on link at bounding box center [985, 512] width 33 height 17
type input "0.00"
type input "0"
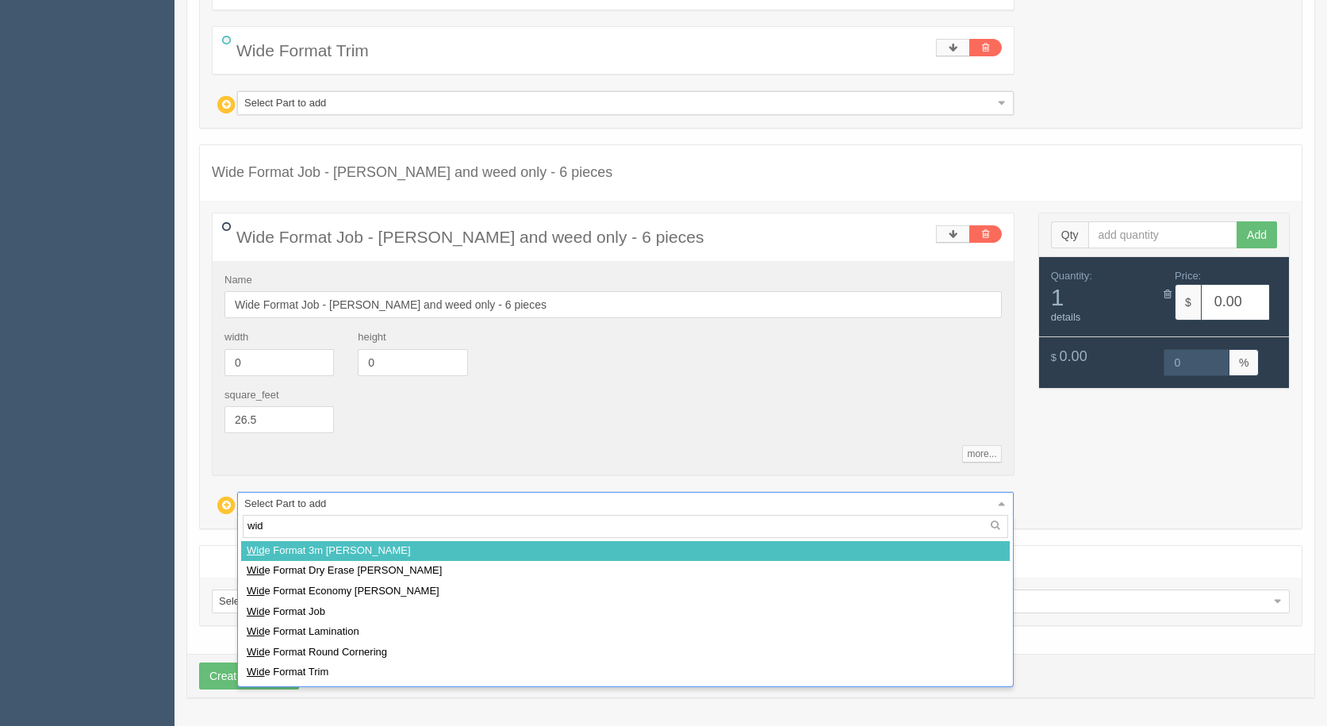
type input "wide"
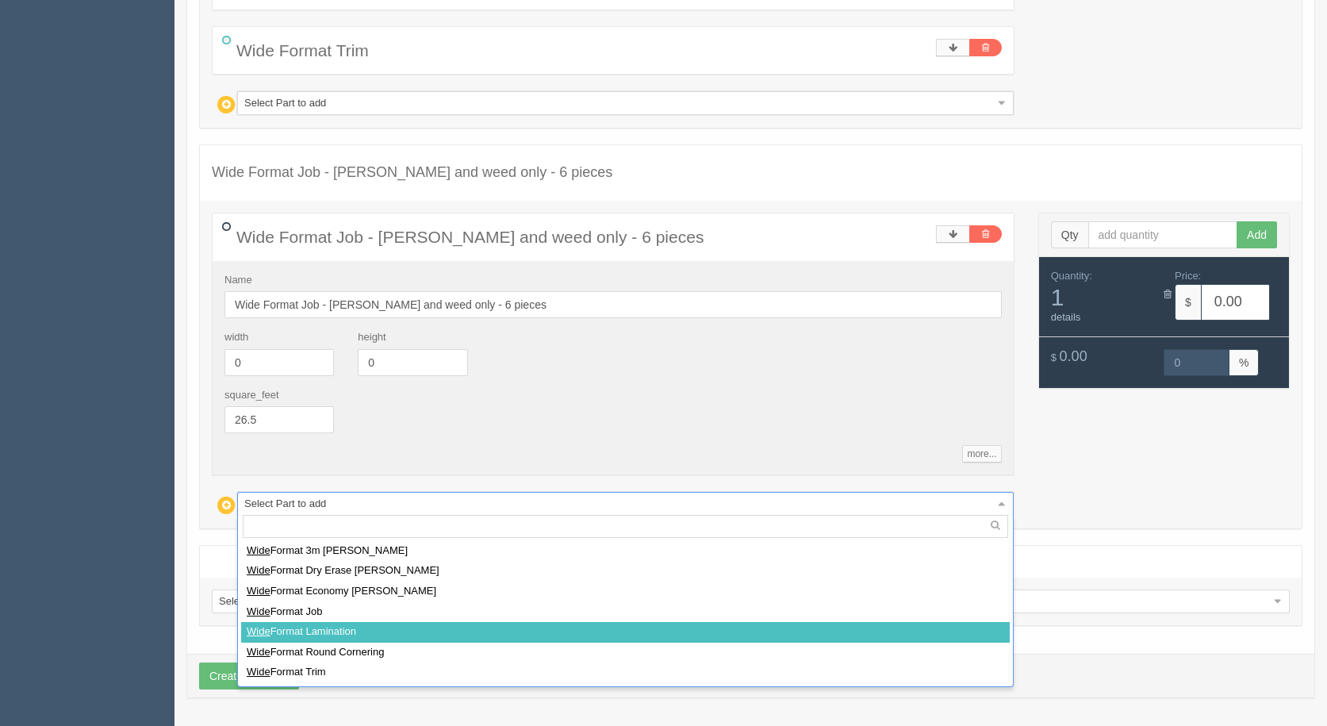
select select
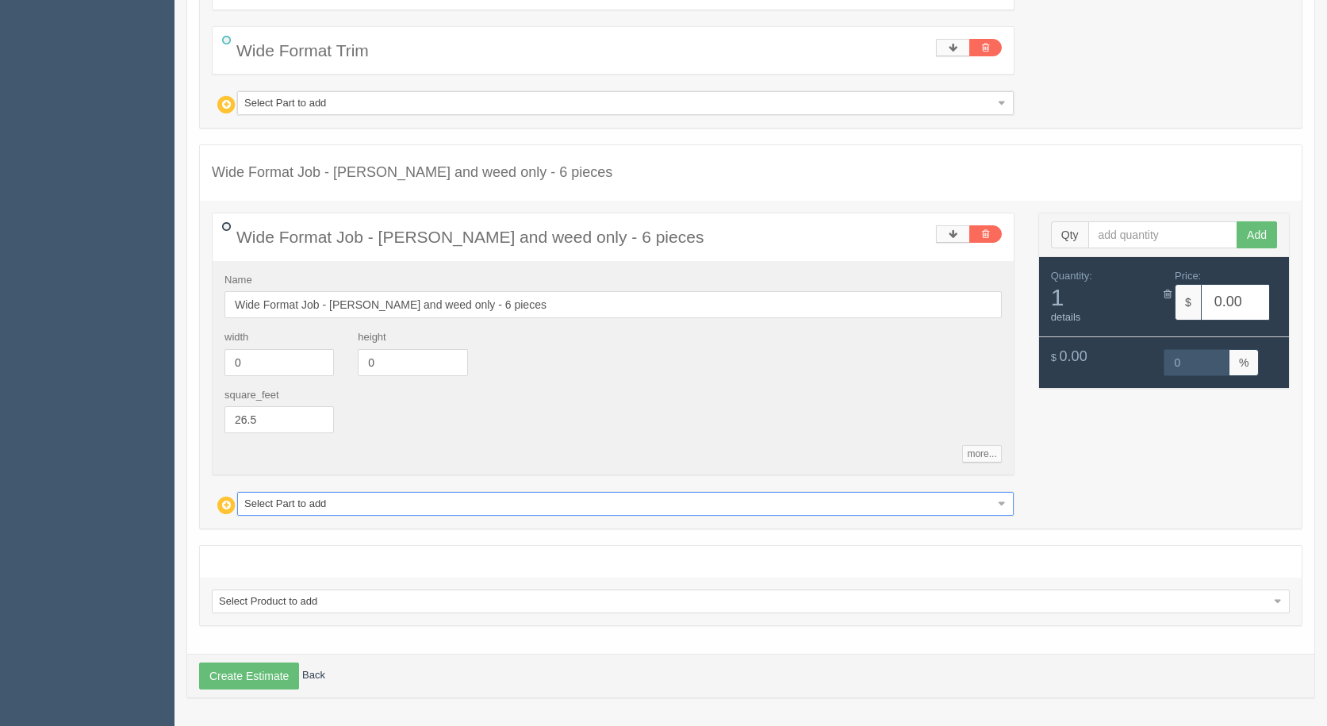
type input "53.95"
type input "15.01"
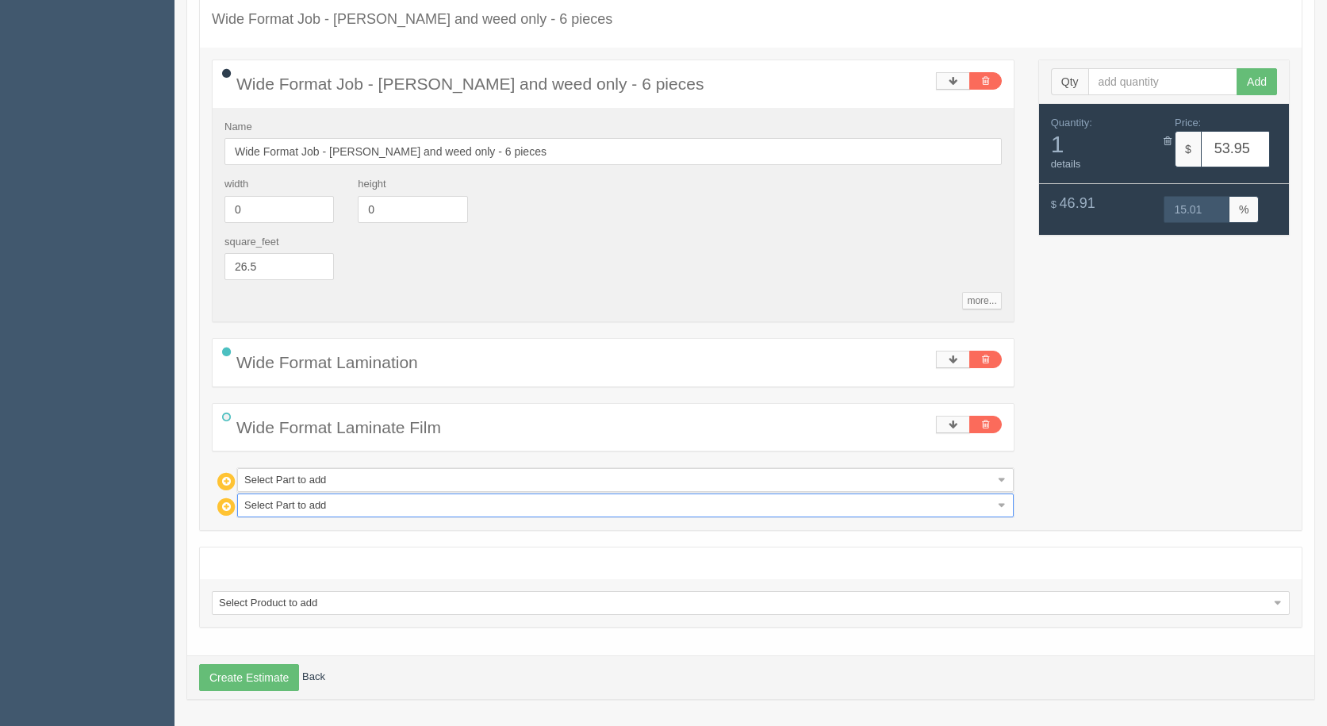
scroll to position [1007, 0]
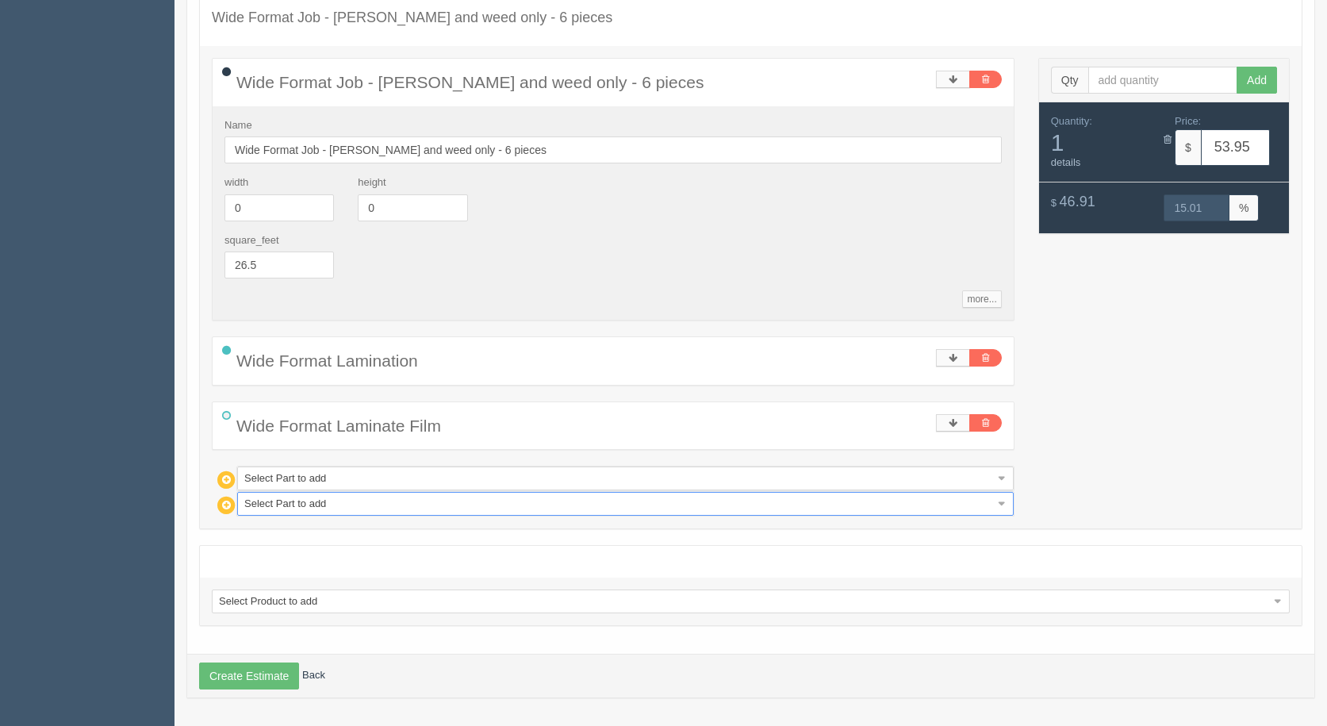
click at [931, 420] on div "Wide Format Laminate Film" at bounding box center [613, 425] width 801 height 47
click at [946, 422] on link at bounding box center [953, 422] width 34 height 17
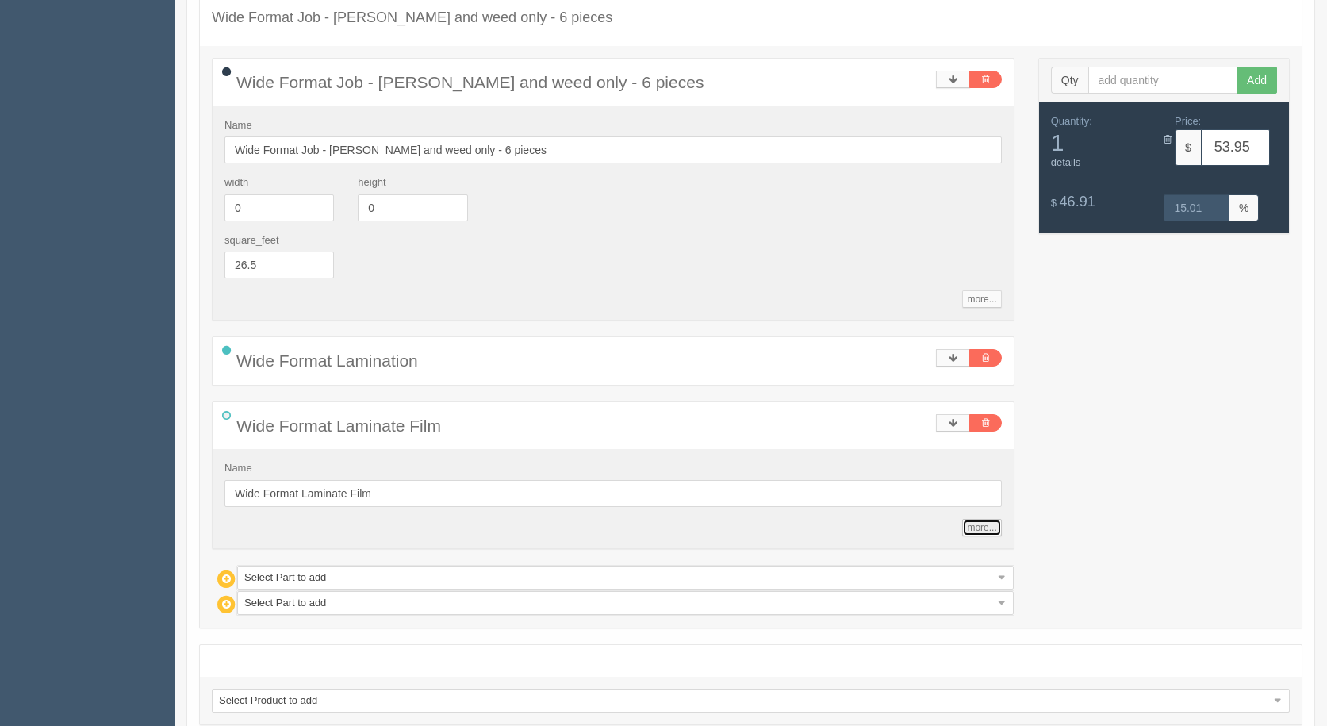
drag, startPoint x: 988, startPoint y: 528, endPoint x: 951, endPoint y: 534, distance: 37.8
click at [988, 528] on link "more..." at bounding box center [981, 527] width 39 height 17
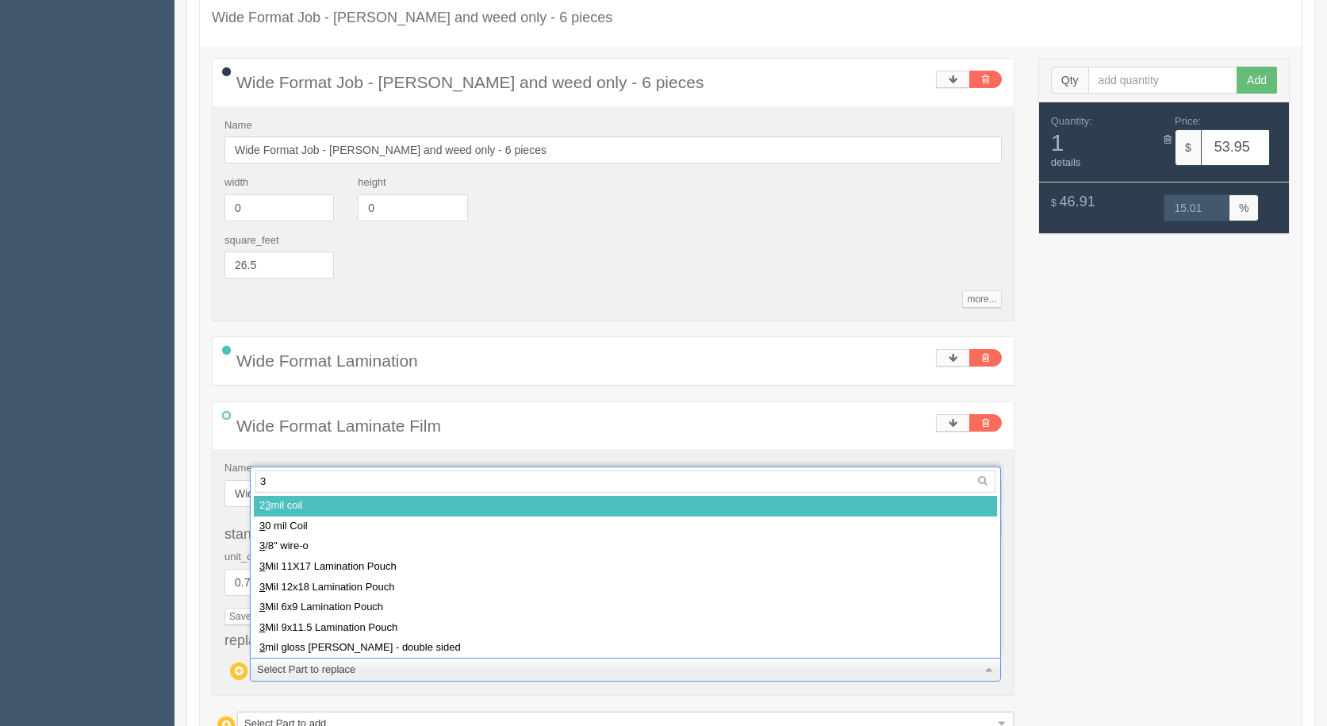
type input "3m"
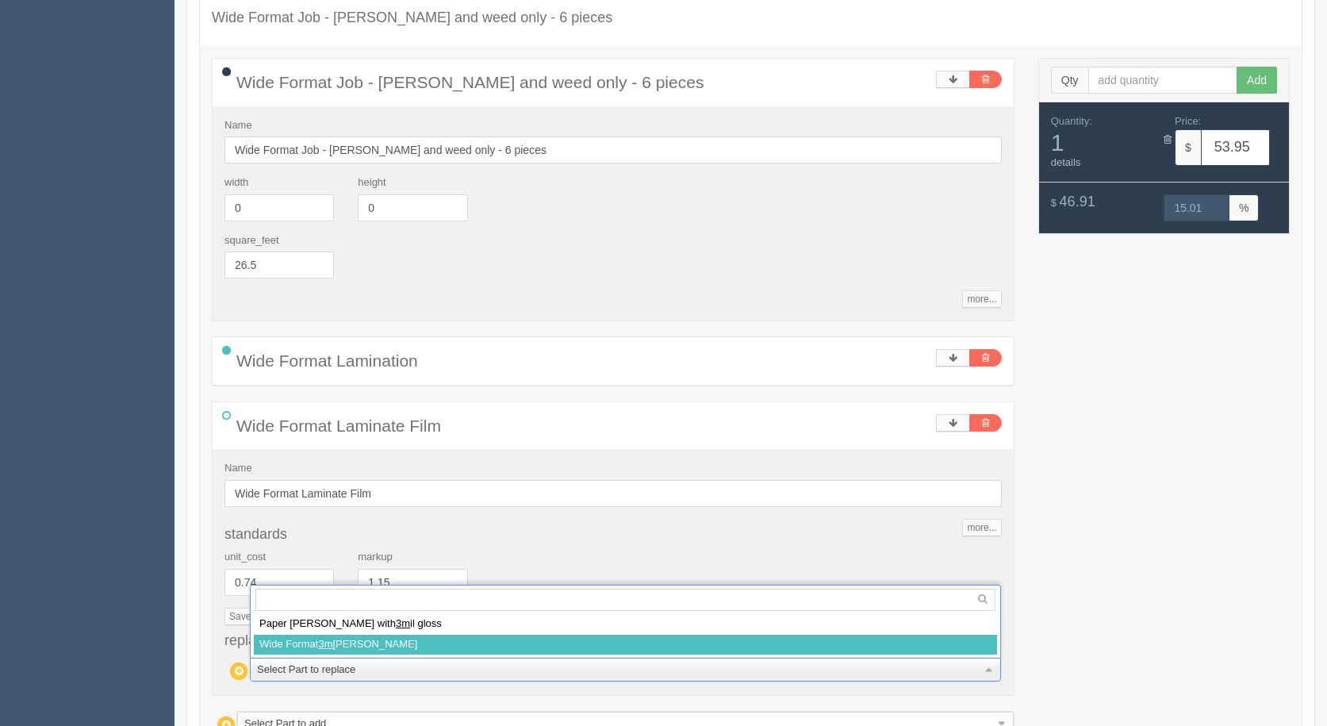
select select
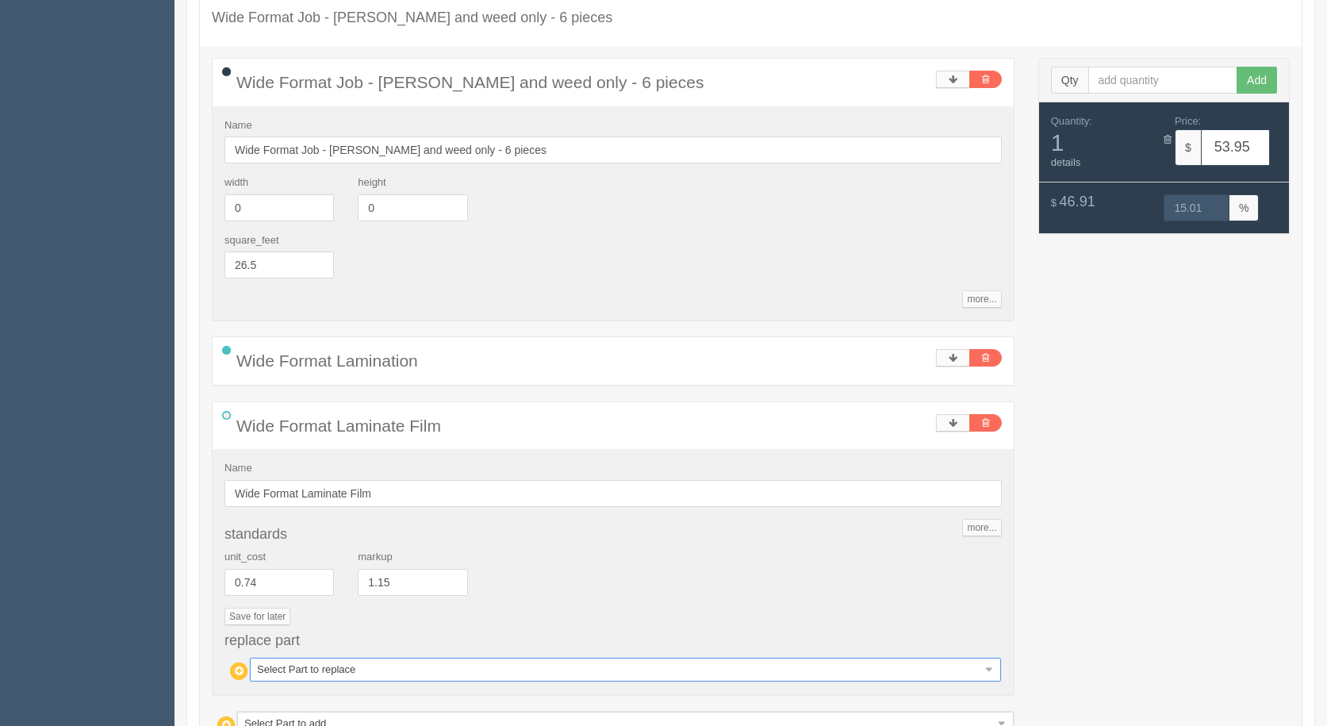
type input "66.14"
type input "15.01"
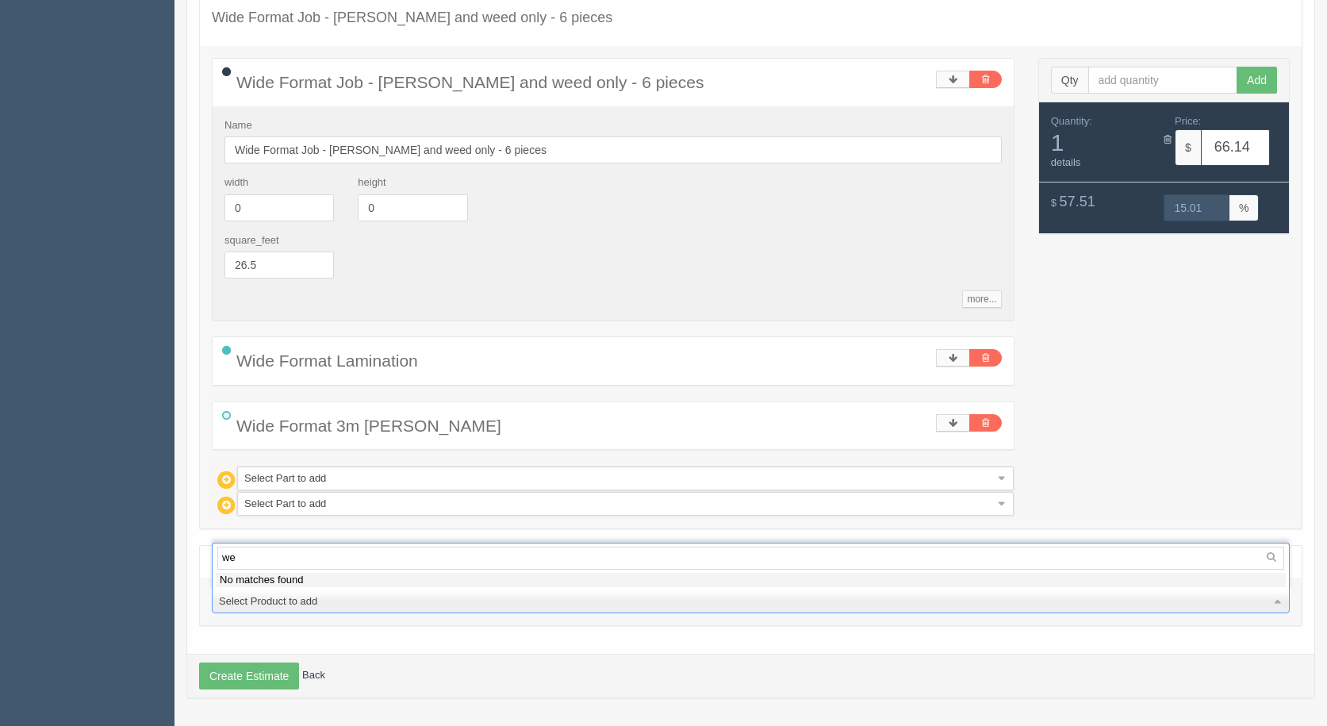
type input "w"
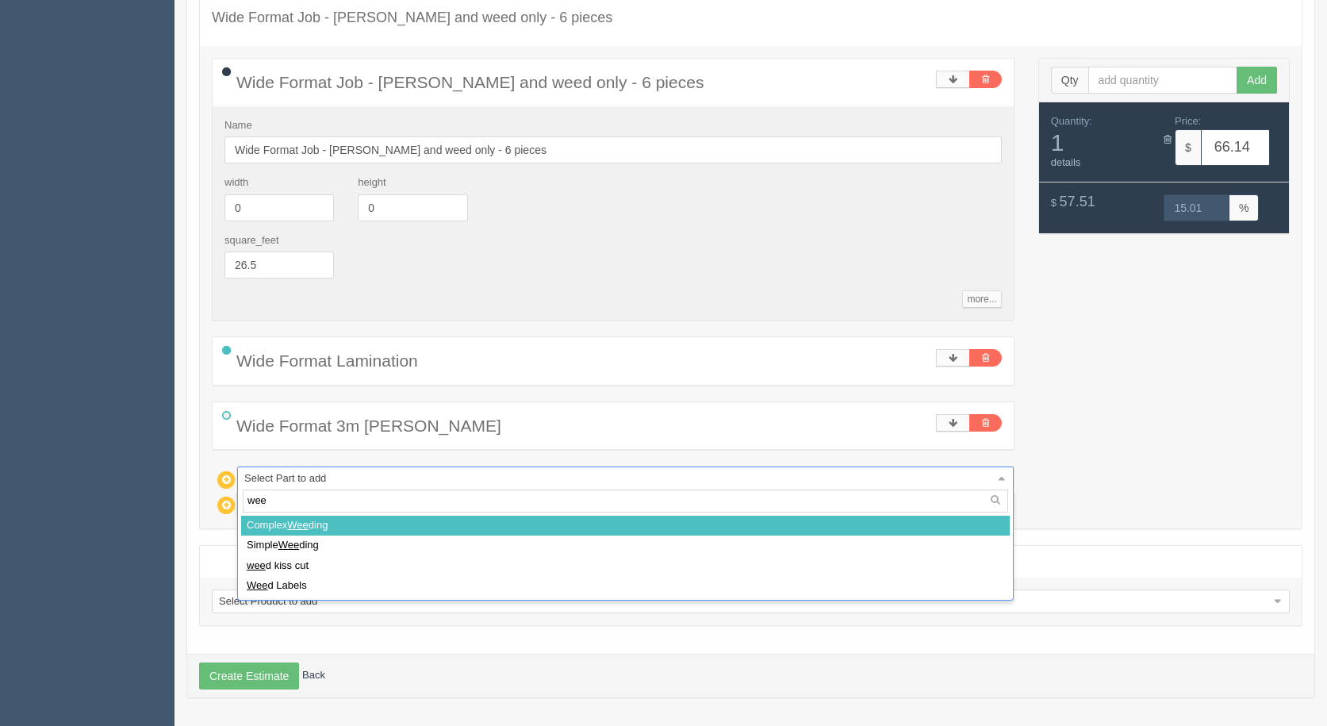
type input "weed"
select select
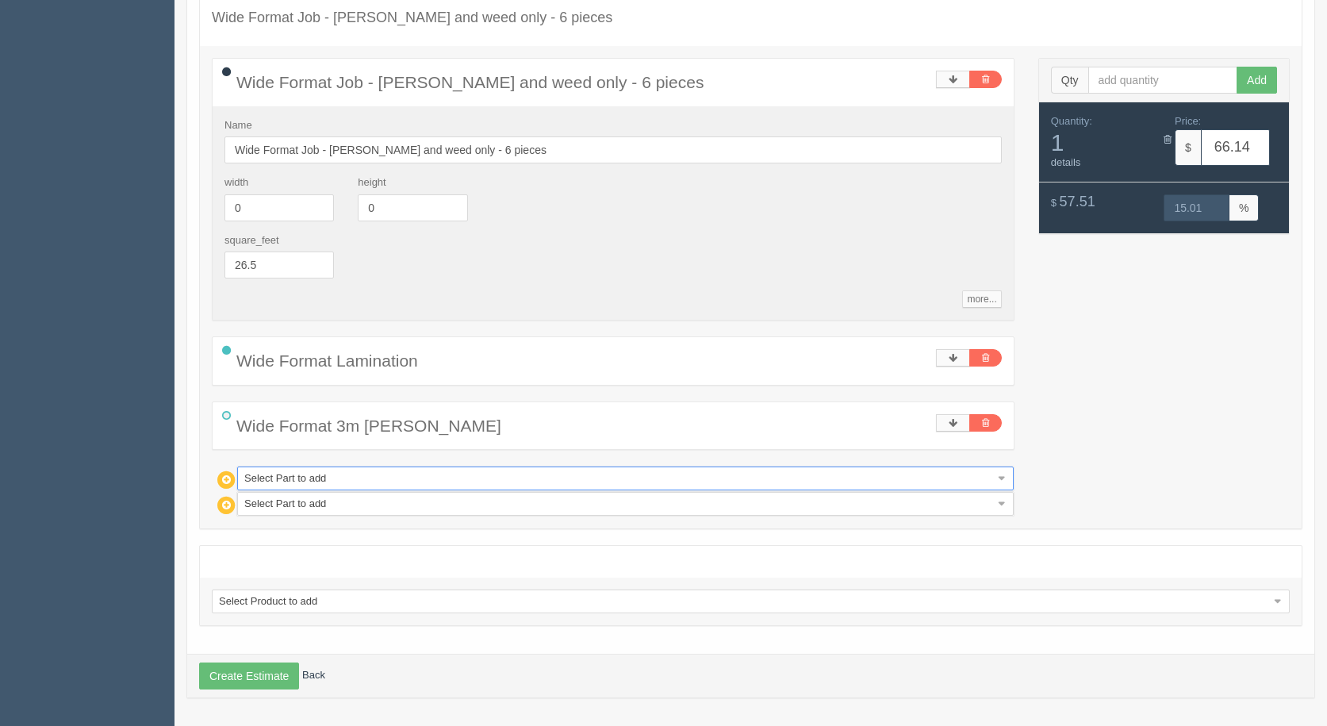
type input "72.74"
type input "15.00"
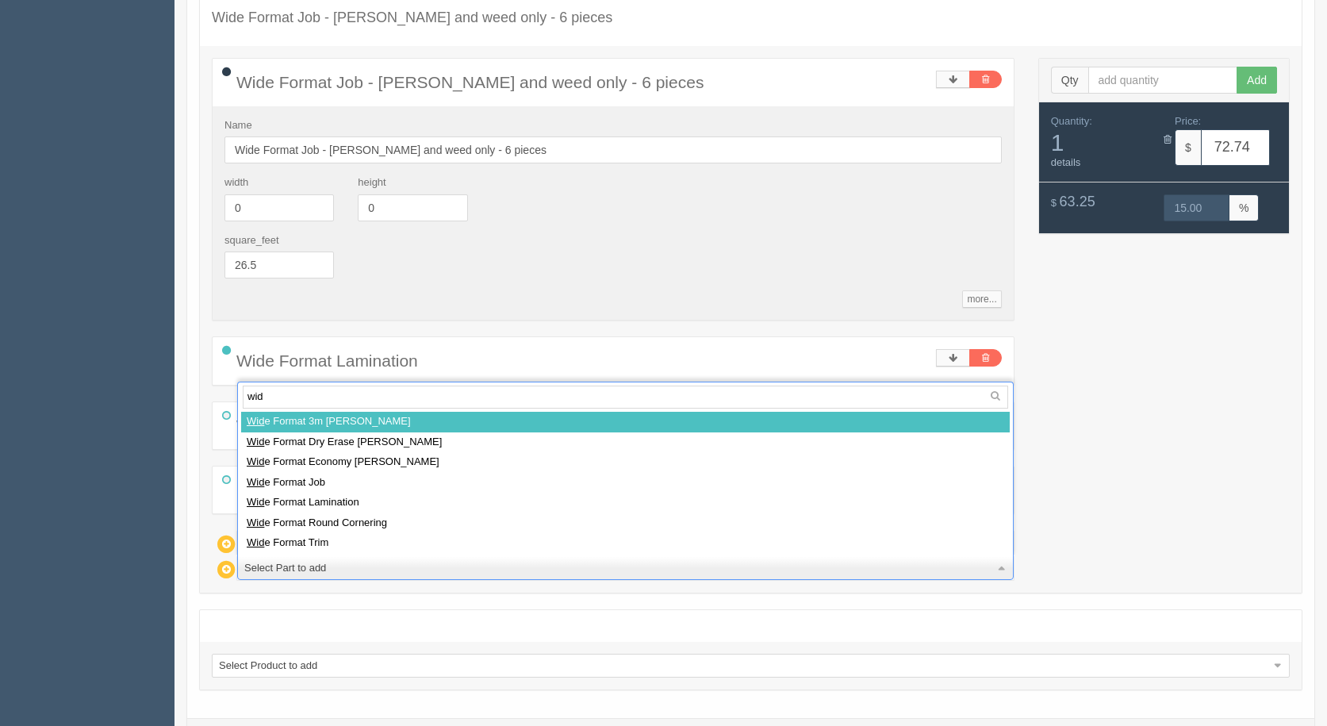
type input "wide"
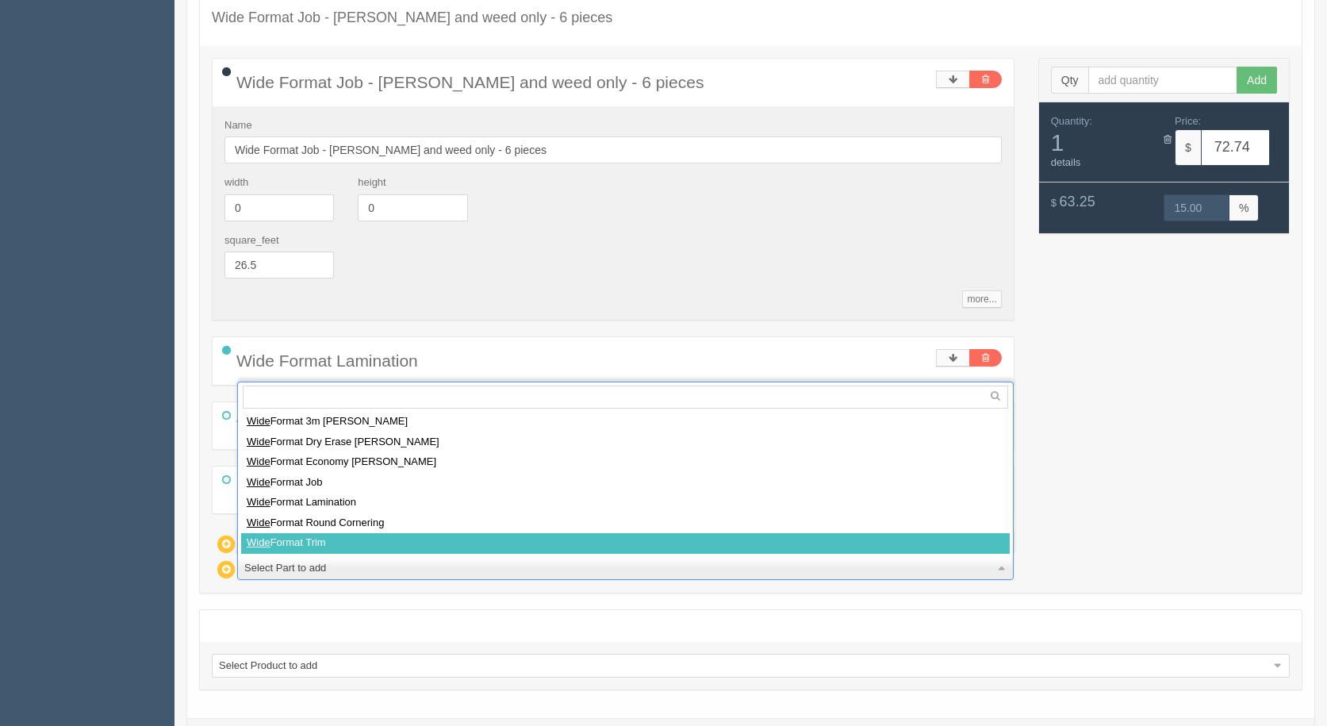
select select
type input "85.95"
type input "15.01"
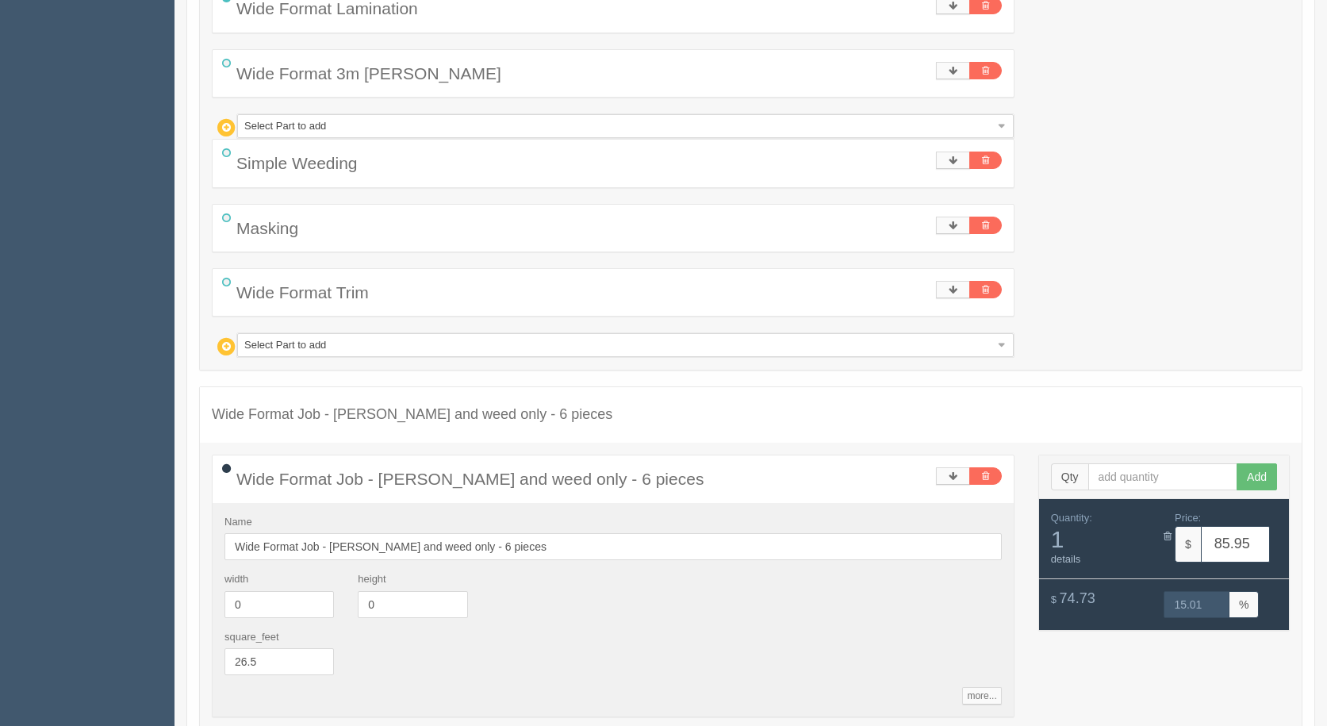
scroll to position [1136, 0]
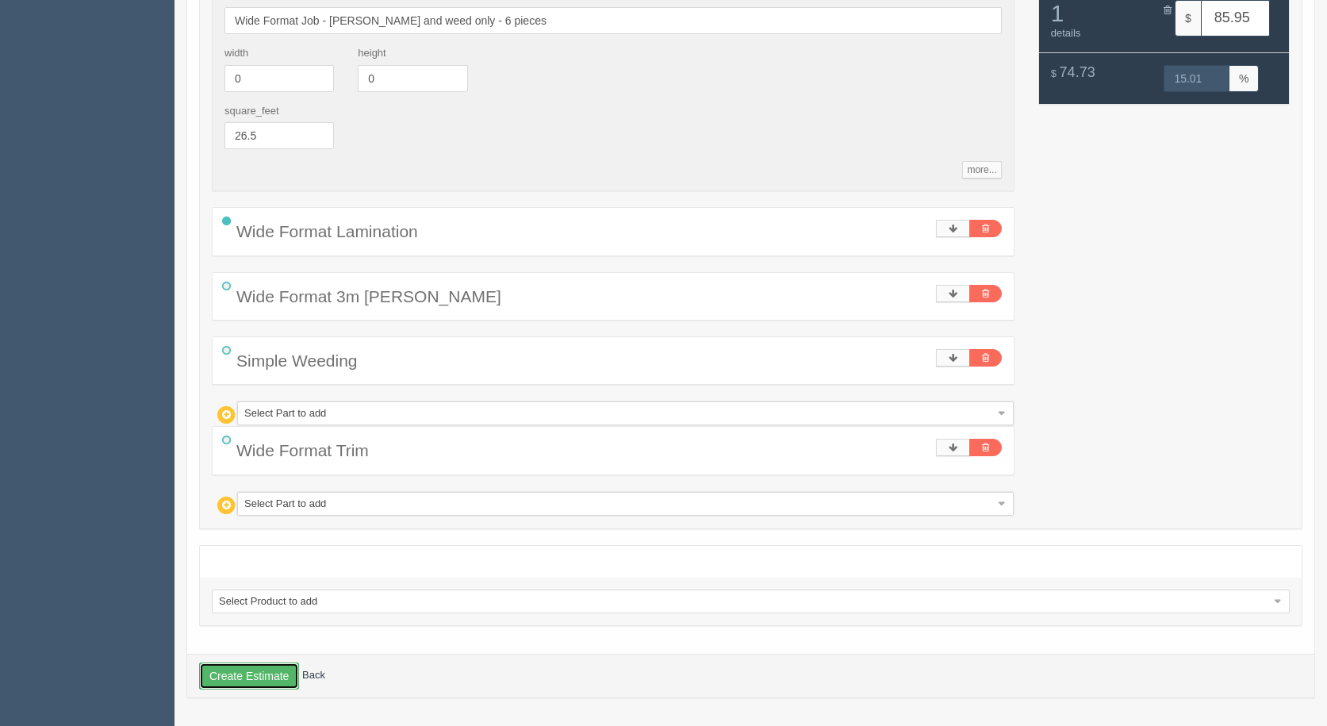
click at [272, 675] on button "Create Estimate" at bounding box center [249, 675] width 100 height 27
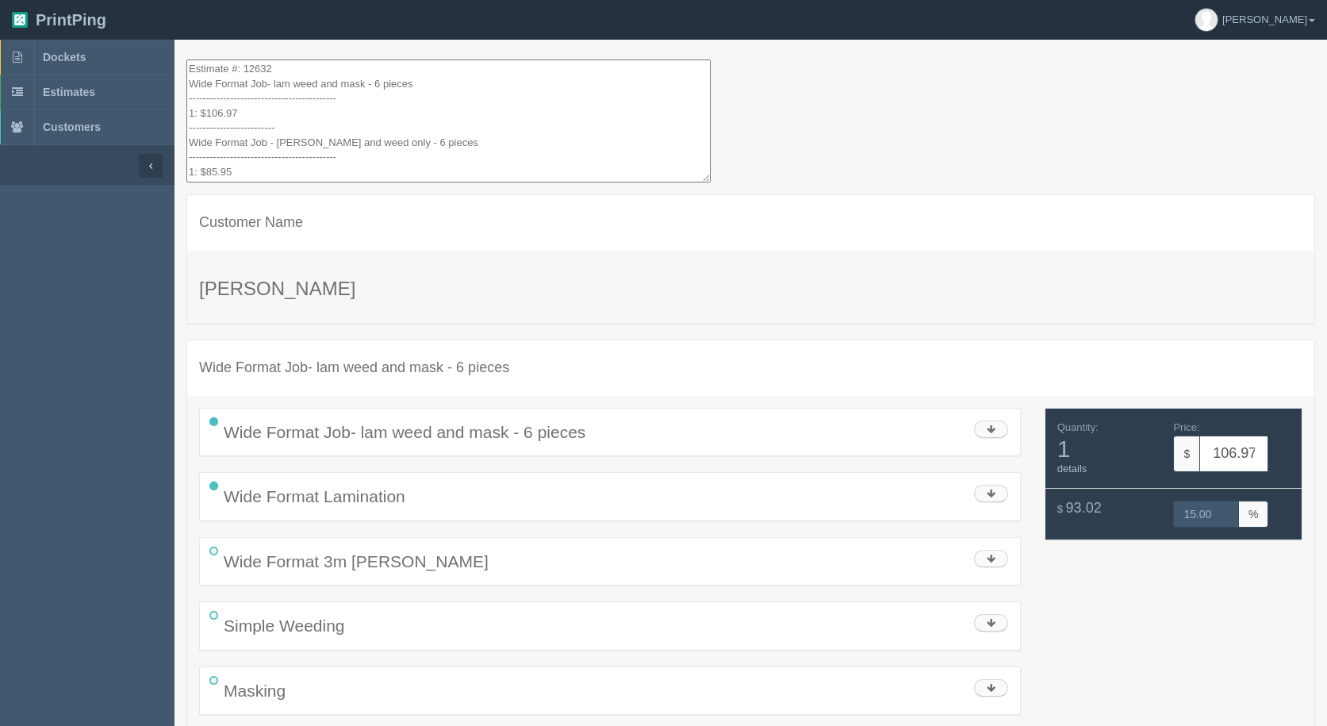
drag, startPoint x: 290, startPoint y: 174, endPoint x: 158, endPoint y: -69, distance: 276.2
click at [158, 0] on html "PrintPing Gerry Administration Edit account ( info@allrushbindery.com ) Logout …" at bounding box center [663, 635] width 1327 height 1270
